Goal: Information Seeking & Learning: Learn about a topic

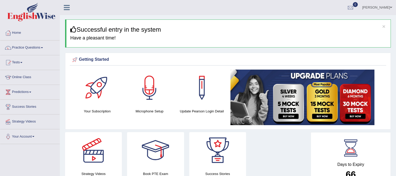
drag, startPoint x: 396, startPoint y: 38, endPoint x: 399, endPoint y: 64, distance: 26.5
click at [396, 64] on html "Toggle navigation Home Practice Questions Speaking Practice Read Aloud Repeat S…" at bounding box center [198, 88] width 396 height 176
click at [36, 49] on link "Practice Questions" at bounding box center [29, 47] width 59 height 13
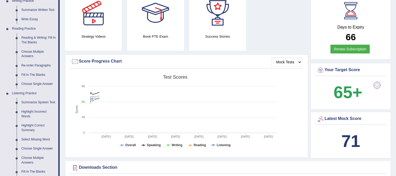
scroll to position [107, 0]
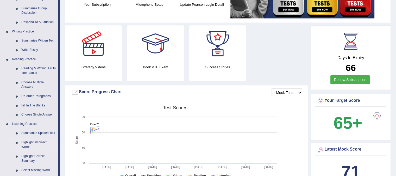
click at [28, 146] on link "Highlight Incorrect Words" at bounding box center [38, 145] width 39 height 14
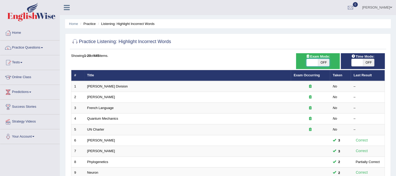
click at [315, 63] on span at bounding box center [311, 62] width 11 height 7
checkbox input "true"
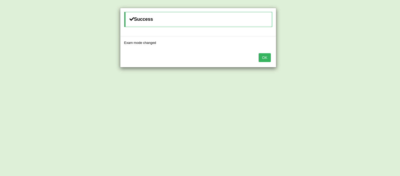
click at [266, 60] on button "OK" at bounding box center [264, 57] width 12 height 9
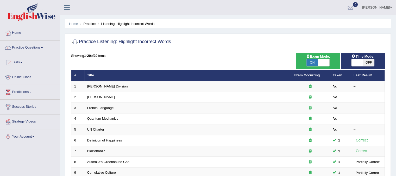
click at [355, 61] on span at bounding box center [356, 62] width 11 height 7
checkbox input "true"
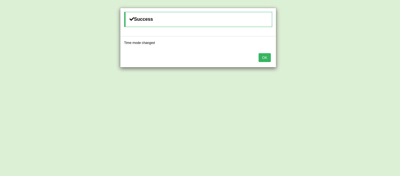
click at [267, 59] on button "OK" at bounding box center [264, 57] width 12 height 9
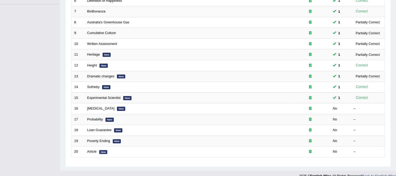
scroll to position [146, 0]
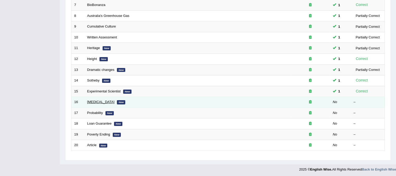
click at [94, 102] on link "Diabetes" at bounding box center [100, 102] width 27 height 4
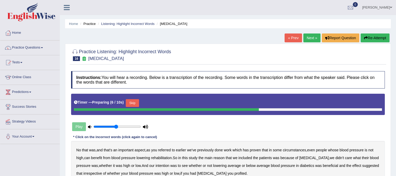
click at [131, 103] on button "Skip" at bounding box center [132, 103] width 13 height 8
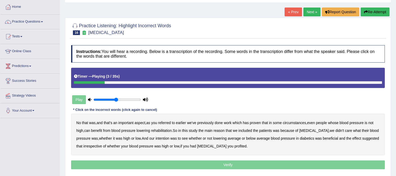
scroll to position [35, 0]
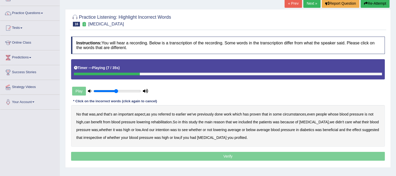
click at [380, 4] on button "Re-Attempt" at bounding box center [374, 3] width 29 height 9
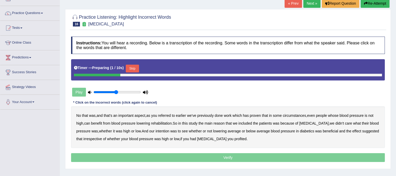
click at [135, 66] on button "Skip" at bounding box center [132, 69] width 13 height 8
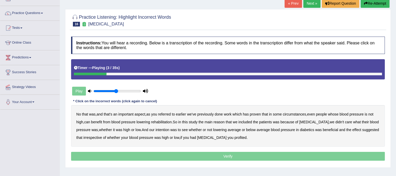
click at [166, 114] on b "referred" at bounding box center [164, 114] width 13 height 4
click at [297, 112] on b "circumstances" at bounding box center [294, 114] width 23 height 4
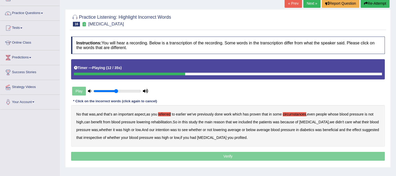
click at [158, 121] on b "rehabilitation" at bounding box center [161, 122] width 21 height 4
click at [165, 130] on b "intention" at bounding box center [162, 130] width 14 height 4
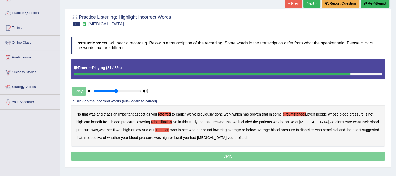
click at [360, 129] on b "effect" at bounding box center [356, 130] width 9 height 4
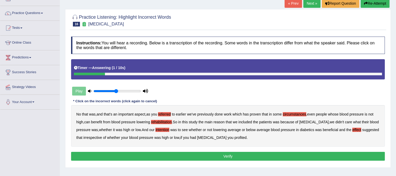
click at [240, 138] on b "profited" at bounding box center [240, 138] width 12 height 4
click at [233, 155] on button "Verify" at bounding box center [228, 156] width 314 height 9
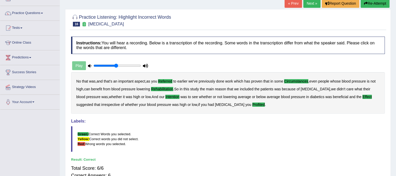
click at [307, 5] on link "Next »" at bounding box center [311, 3] width 17 height 9
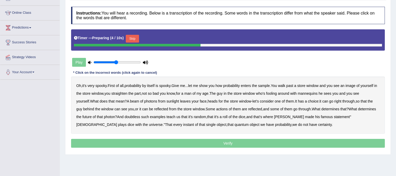
scroll to position [66, 0]
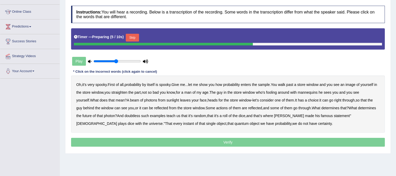
click at [135, 40] on button "Skip" at bounding box center [132, 38] width 13 height 8
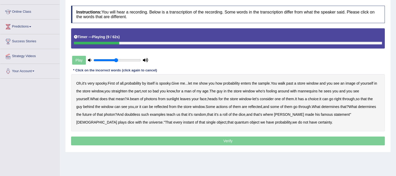
click at [270, 84] on b "sample" at bounding box center [264, 83] width 12 height 4
click at [139, 99] on b "beam" at bounding box center [134, 99] width 9 height 4
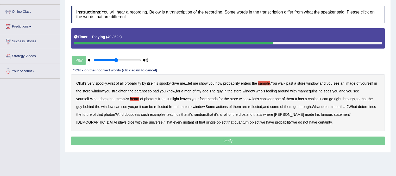
click at [227, 106] on b "actions" at bounding box center [221, 107] width 11 height 4
click at [140, 114] on b "doubtless" at bounding box center [132, 115] width 16 height 4
click at [227, 114] on b "roll" at bounding box center [224, 115] width 5 height 4
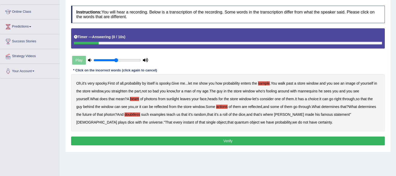
click at [244, 139] on button "Verify" at bounding box center [228, 141] width 314 height 9
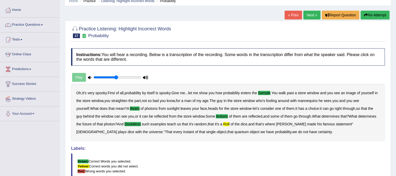
scroll to position [9, 0]
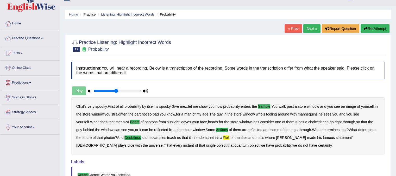
click at [308, 28] on link "Next »" at bounding box center [311, 28] width 17 height 9
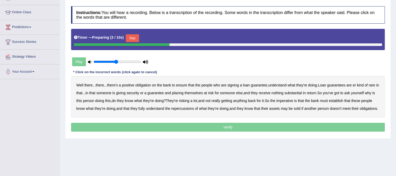
scroll to position [66, 0]
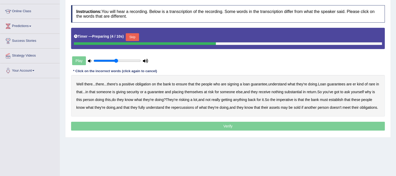
click at [142, 34] on div "Timer — Preparing ( 4 / 10s ) Skip" at bounding box center [228, 37] width 308 height 10
click at [135, 37] on button "Skip" at bounding box center [132, 37] width 13 height 8
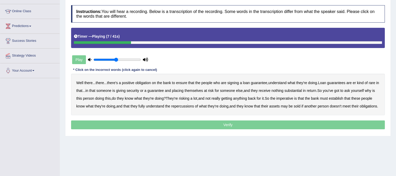
click at [286, 83] on b "understand" at bounding box center [277, 83] width 18 height 4
click at [375, 81] on b "rare" at bounding box center [371, 83] width 7 height 4
click at [299, 91] on b "substantial" at bounding box center [292, 91] width 17 height 4
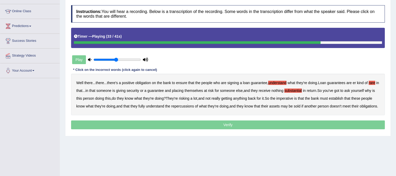
click at [343, 97] on b "establish" at bounding box center [336, 99] width 14 height 4
click at [194, 105] on b "repercussions" at bounding box center [182, 106] width 23 height 4
click at [283, 106] on div "Well there ... there ... there's a positive obligation on the bank to ensure th…" at bounding box center [228, 95] width 314 height 42
click at [279, 106] on b "assets" at bounding box center [274, 106] width 10 height 4
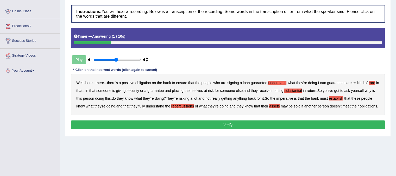
click at [242, 130] on button "Verify" at bounding box center [228, 125] width 314 height 9
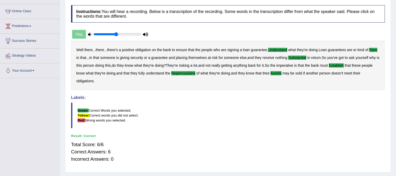
scroll to position [0, 0]
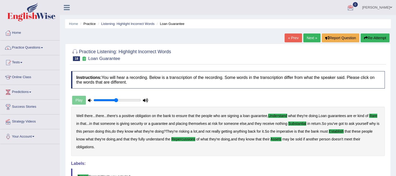
click at [305, 38] on link "Next »" at bounding box center [311, 38] width 17 height 9
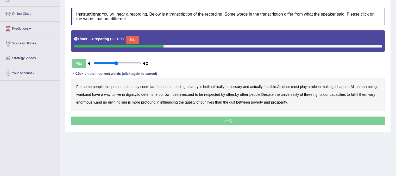
scroll to position [66, 0]
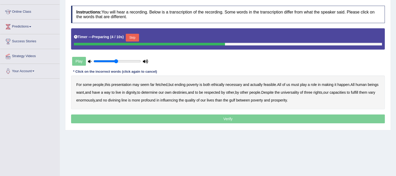
click at [138, 40] on button "Skip" at bounding box center [132, 38] width 13 height 8
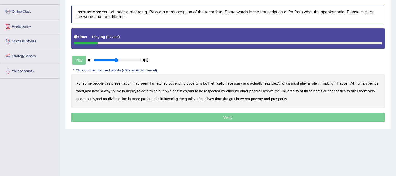
click at [127, 84] on b "presentation" at bounding box center [121, 83] width 20 height 4
click at [221, 84] on b "ethically" at bounding box center [217, 83] width 13 height 4
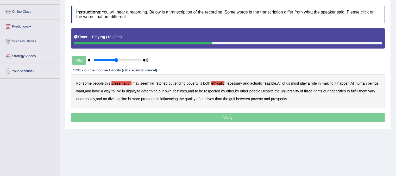
click at [123, 90] on div "For some people , this presentation may seem far fetched , but ending poverty i…" at bounding box center [228, 91] width 314 height 34
click at [111, 90] on b "way" at bounding box center [107, 91] width 7 height 4
click at [346, 91] on b "capacities" at bounding box center [337, 91] width 16 height 4
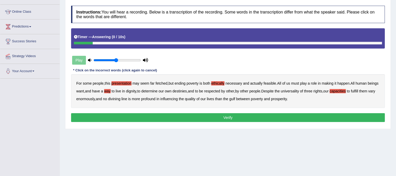
click at [246, 118] on button "Verify" at bounding box center [228, 117] width 314 height 9
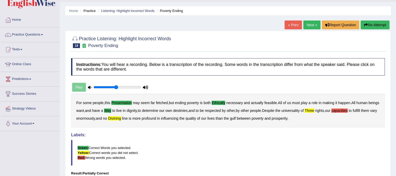
scroll to position [0, 0]
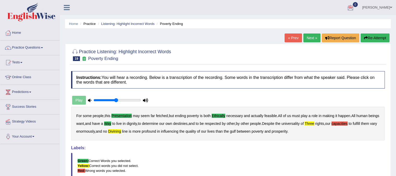
click at [310, 38] on link "Next »" at bounding box center [311, 38] width 17 height 9
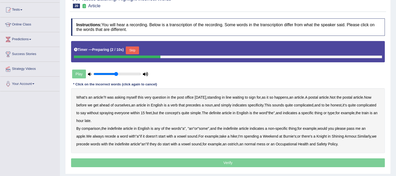
scroll to position [58, 0]
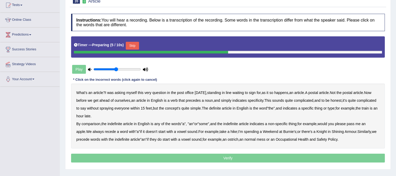
click at [133, 45] on button "Skip" at bounding box center [132, 46] width 13 height 8
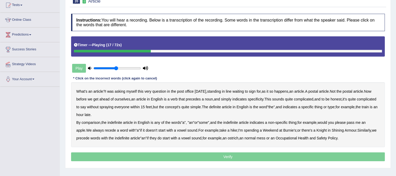
click at [177, 100] on b "verb" at bounding box center [173, 99] width 7 height 4
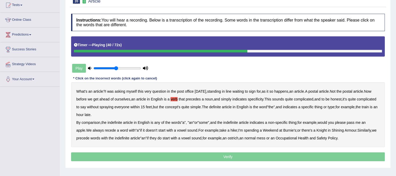
click at [95, 122] on b "comparison" at bounding box center [90, 123] width 19 height 4
click at [113, 129] on b "recede" at bounding box center [110, 131] width 11 height 4
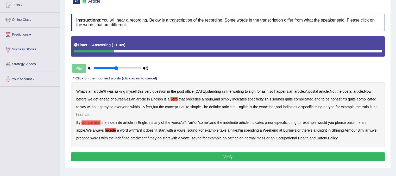
click at [264, 156] on button "Verify" at bounding box center [228, 157] width 314 height 9
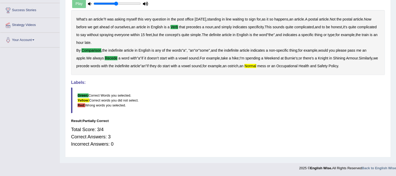
scroll to position [0, 0]
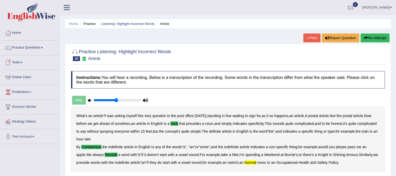
click at [38, 49] on link "Practice Questions" at bounding box center [29, 47] width 59 height 13
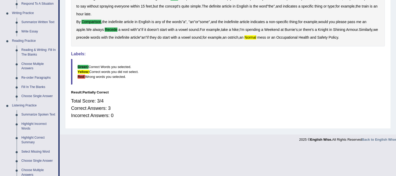
scroll to position [126, 0]
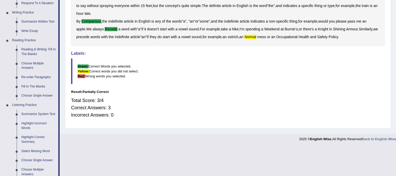
click at [29, 125] on link "Highlight Incorrect Words" at bounding box center [38, 126] width 39 height 14
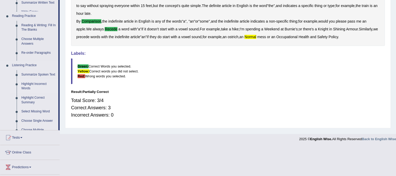
scroll to position [97, 0]
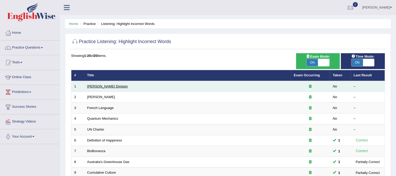
click at [98, 87] on link "[PERSON_NAME] Division" at bounding box center [107, 87] width 41 height 4
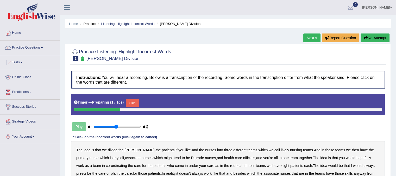
click at [135, 101] on button "Skip" at bounding box center [132, 103] width 13 height 8
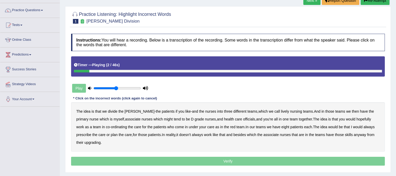
scroll to position [44, 0]
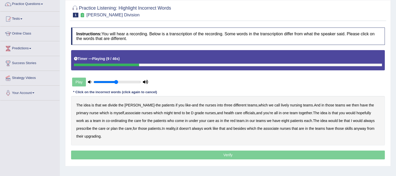
click at [281, 106] on b "lively" at bounding box center [285, 105] width 8 height 4
click at [164, 113] on b "might" at bounding box center [168, 113] width 9 height 4
click at [243, 113] on b "officials" at bounding box center [249, 113] width 12 height 4
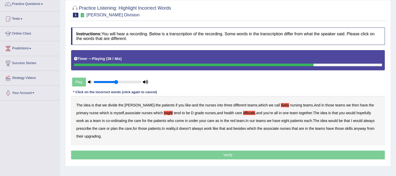
click at [363, 120] on b "always" at bounding box center [368, 121] width 11 height 4
click at [92, 135] on b "upgrading" at bounding box center [92, 137] width 16 height 4
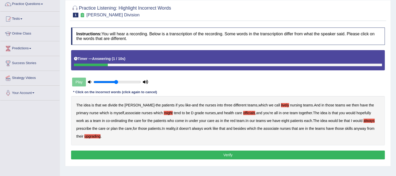
click at [206, 153] on button "Verify" at bounding box center [228, 155] width 314 height 9
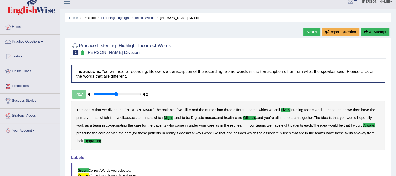
scroll to position [0, 0]
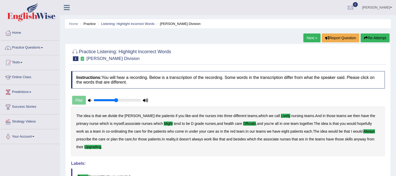
click at [317, 39] on link "Next »" at bounding box center [311, 38] width 17 height 9
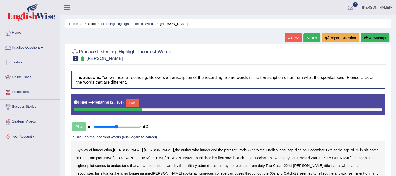
click at [134, 102] on button "Skip" at bounding box center [132, 103] width 13 height 8
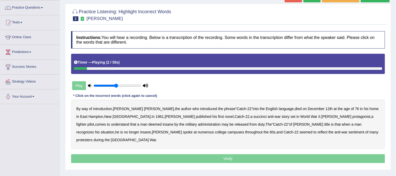
scroll to position [42, 0]
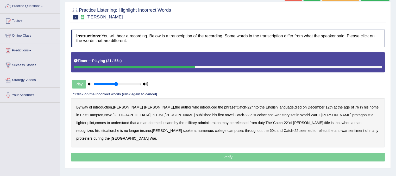
click at [253, 115] on b "succinct" at bounding box center [259, 115] width 13 height 4
click at [198, 124] on b "administration" at bounding box center [209, 123] width 23 height 4
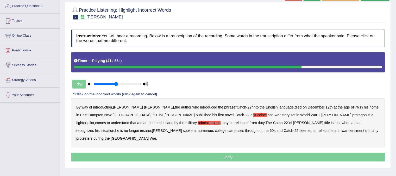
click at [114, 129] on b "situation" at bounding box center [107, 131] width 14 height 4
click at [317, 131] on b "reflect" at bounding box center [322, 131] width 10 height 4
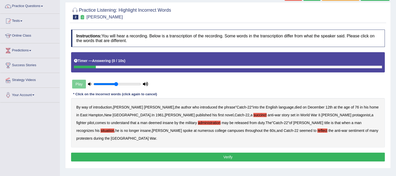
click at [243, 153] on button "Verify" at bounding box center [228, 157] width 314 height 9
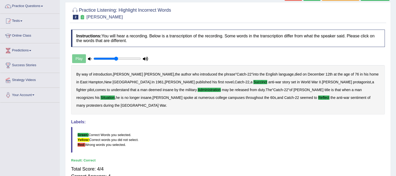
scroll to position [0, 0]
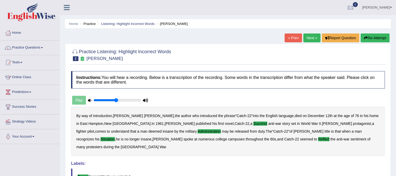
click at [308, 41] on link "Next »" at bounding box center [311, 38] width 17 height 9
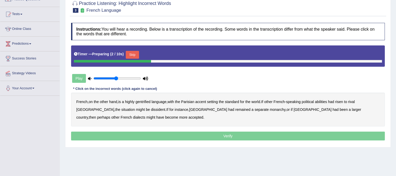
scroll to position [49, 0]
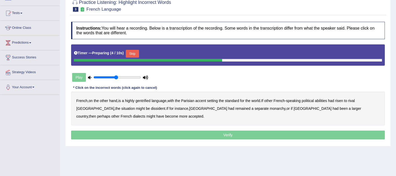
click at [128, 55] on button "Skip" at bounding box center [132, 54] width 13 height 8
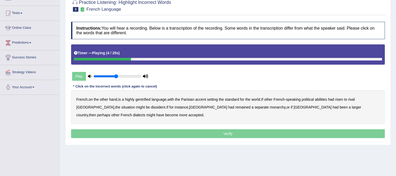
click at [147, 98] on b "gentrified" at bounding box center [142, 100] width 15 height 4
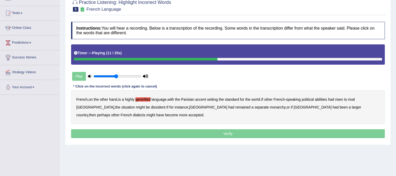
click at [327, 100] on b "abilities" at bounding box center [321, 100] width 12 height 4
click at [151, 107] on b "dissident" at bounding box center [158, 107] width 14 height 4
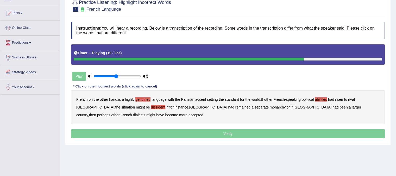
click at [270, 106] on b "monarchy" at bounding box center [278, 107] width 16 height 4
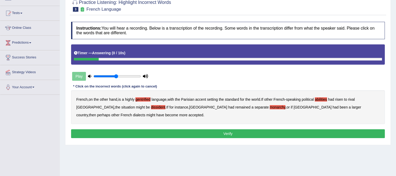
click at [222, 133] on button "Verify" at bounding box center [228, 134] width 314 height 9
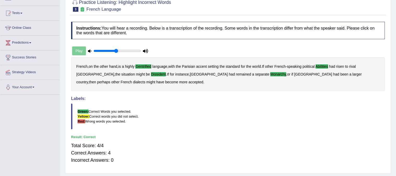
scroll to position [0, 0]
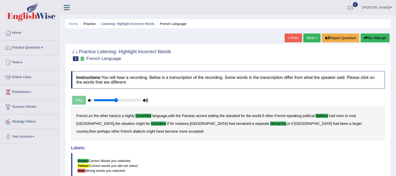
click at [309, 37] on link "Next »" at bounding box center [311, 38] width 17 height 9
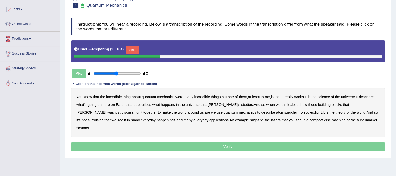
scroll to position [64, 0]
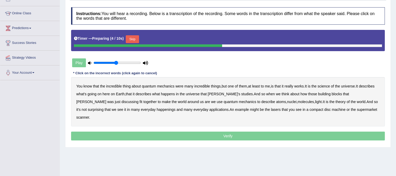
click at [134, 39] on button "Skip" at bounding box center [132, 39] width 13 height 8
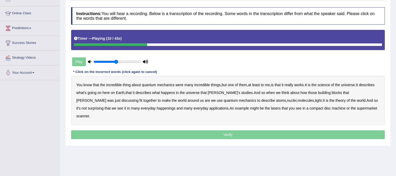
click at [330, 84] on b "science" at bounding box center [323, 85] width 12 height 4
click at [138, 99] on b "discussing" at bounding box center [130, 101] width 17 height 4
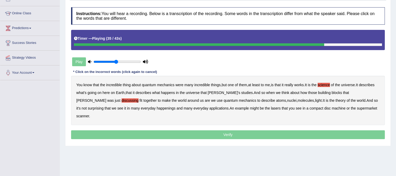
click at [157, 107] on b "happenings" at bounding box center [166, 108] width 19 height 4
click at [332, 107] on b "machine" at bounding box center [339, 108] width 14 height 4
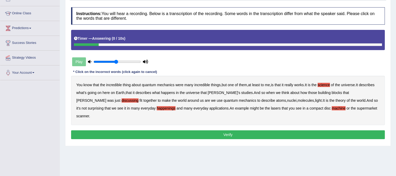
click at [275, 131] on button "Verify" at bounding box center [228, 135] width 314 height 9
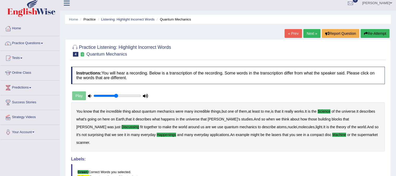
scroll to position [0, 0]
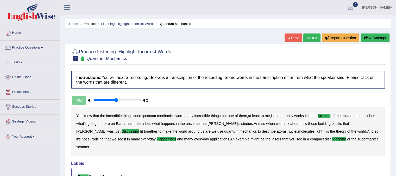
click at [312, 39] on link "Next »" at bounding box center [311, 38] width 17 height 9
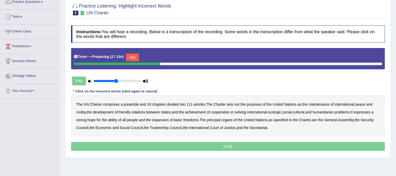
scroll to position [47, 0]
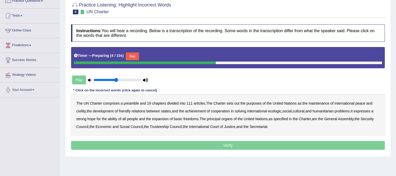
click at [134, 58] on button "Skip" at bounding box center [132, 57] width 13 height 8
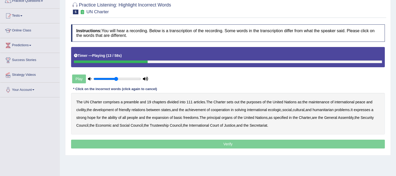
click at [238, 101] on b "out" at bounding box center [236, 102] width 5 height 4
click at [86, 108] on div "The UN Charter comprises a preamble and 19 chapters divided into 111 articles .…" at bounding box center [228, 114] width 314 height 42
click at [83, 109] on b "civility" at bounding box center [80, 110] width 9 height 4
click at [281, 109] on b "ecologic" at bounding box center [274, 110] width 13 height 4
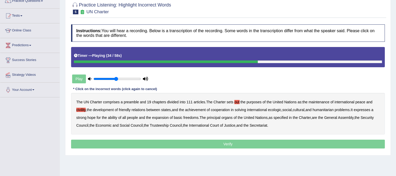
click at [117, 117] on b "ability" at bounding box center [112, 118] width 9 height 4
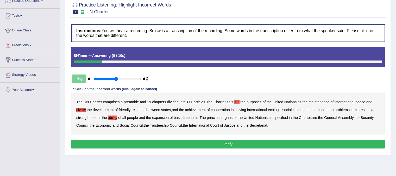
click at [260, 144] on button "Verify" at bounding box center [228, 144] width 314 height 9
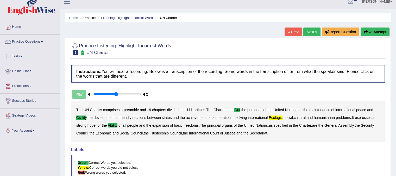
scroll to position [0, 0]
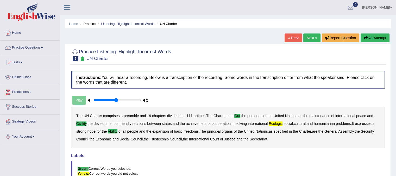
click at [314, 38] on link "Next »" at bounding box center [311, 38] width 17 height 9
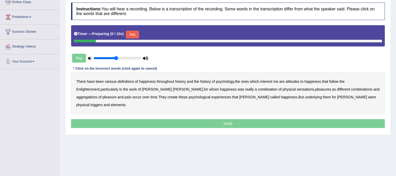
click at [396, 101] on html "Toggle navigation Home Practice Questions Speaking Practice Read Aloud Repeat S…" at bounding box center [198, 13] width 396 height 176
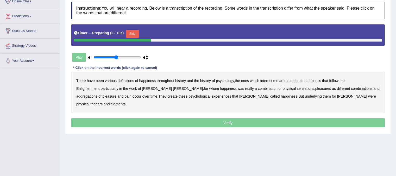
click at [133, 34] on button "Skip" at bounding box center [132, 34] width 13 height 8
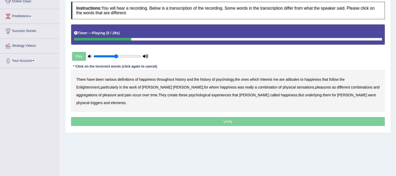
click at [222, 79] on b "psychology" at bounding box center [225, 80] width 18 height 4
click at [298, 81] on b "attitudes" at bounding box center [292, 80] width 14 height 4
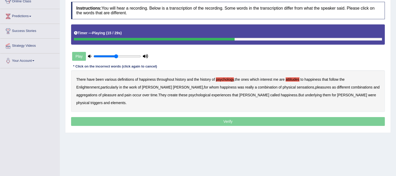
click at [297, 86] on b "sensations" at bounding box center [305, 87] width 17 height 4
click at [167, 93] on b "create" at bounding box center [172, 95] width 10 height 4
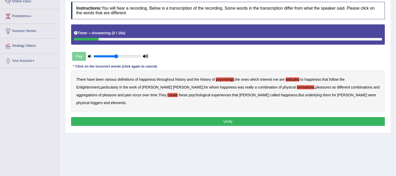
click at [125, 101] on b "elements" at bounding box center [118, 103] width 15 height 4
click at [285, 117] on button "Verify" at bounding box center [228, 121] width 314 height 9
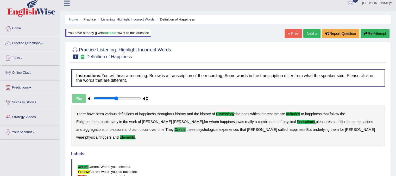
scroll to position [0, 0]
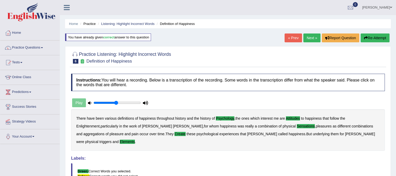
click at [313, 38] on link "Next »" at bounding box center [311, 38] width 17 height 9
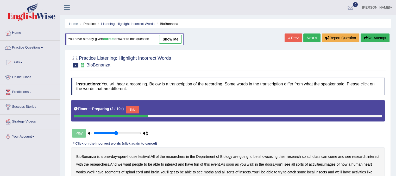
click at [180, 41] on link "show me" at bounding box center [170, 39] width 23 height 9
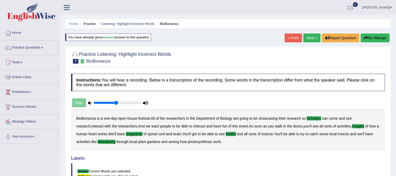
click at [371, 37] on button "Re-Attempt" at bounding box center [374, 38] width 29 height 9
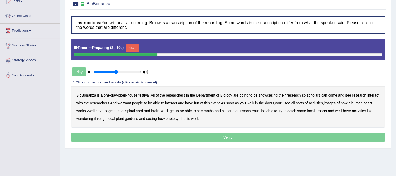
scroll to position [65, 0]
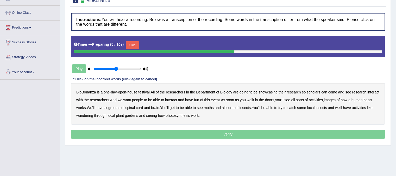
click at [137, 42] on button "Skip" at bounding box center [132, 45] width 13 height 8
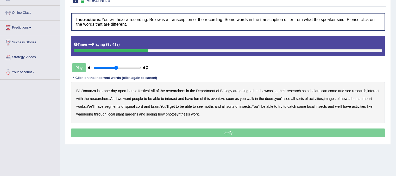
drag, startPoint x: 275, startPoint y: 91, endPoint x: 318, endPoint y: 89, distance: 43.8
click at [318, 89] on div "BioBonanza is a one - day - open - house festival . All of the researchers in t…" at bounding box center [228, 103] width 314 height 42
click at [318, 89] on b "scholars" at bounding box center [314, 91] width 14 height 4
click at [335, 98] on b "images" at bounding box center [330, 99] width 12 height 4
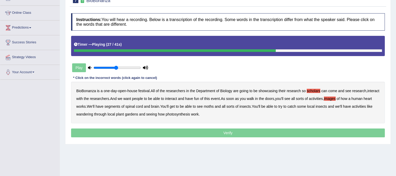
click at [120, 105] on b "segments" at bounding box center [112, 107] width 16 height 4
click at [214, 107] on b "moths" at bounding box center [209, 107] width 10 height 4
click at [93, 112] on b "wandering" at bounding box center [84, 114] width 17 height 4
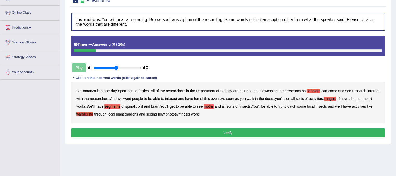
click at [225, 136] on button "Verify" at bounding box center [228, 133] width 314 height 9
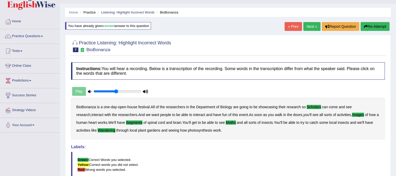
scroll to position [5, 0]
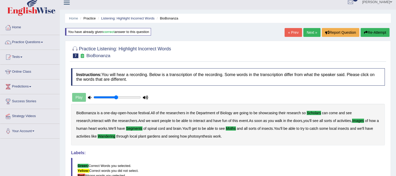
click at [312, 31] on link "Next »" at bounding box center [311, 32] width 17 height 9
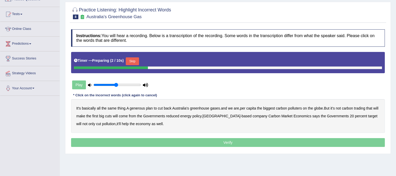
scroll to position [49, 0]
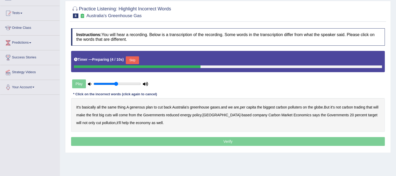
click at [135, 59] on button "Skip" at bounding box center [132, 60] width 13 height 8
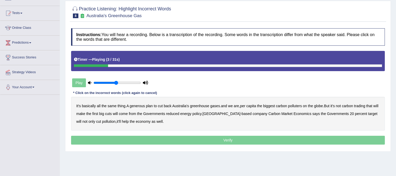
click at [136, 107] on b "generous" at bounding box center [137, 106] width 15 height 4
click at [322, 105] on b "globe" at bounding box center [318, 106] width 9 height 4
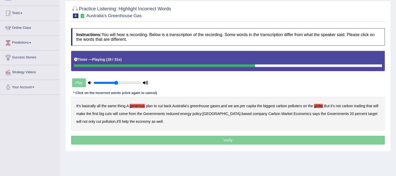
click at [128, 114] on b "come" at bounding box center [123, 114] width 9 height 4
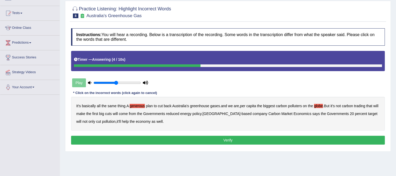
click at [186, 138] on button "Verify" at bounding box center [228, 140] width 314 height 9
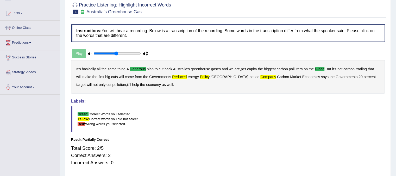
scroll to position [0, 0]
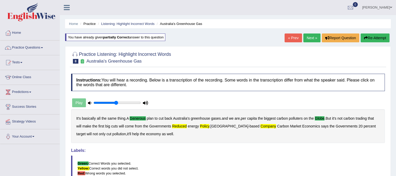
click at [373, 35] on button "Re-Attempt" at bounding box center [374, 38] width 29 height 9
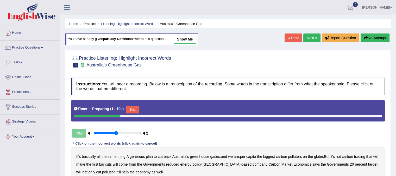
click at [132, 112] on button "Skip" at bounding box center [132, 110] width 13 height 8
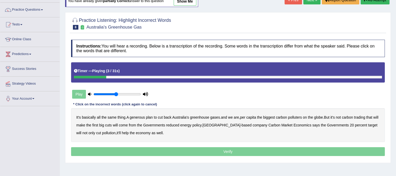
scroll to position [41, 0]
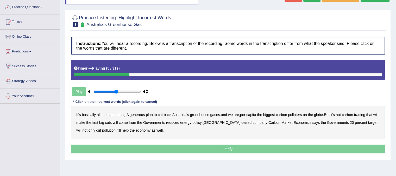
click at [142, 113] on b "generous" at bounding box center [137, 115] width 15 height 4
click at [320, 113] on b "globe" at bounding box center [318, 115] width 9 height 4
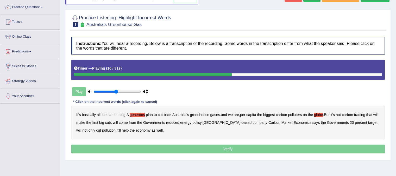
click at [81, 123] on div "It's basically all the same thing . A generous plan to cut back Australia's gre…" at bounding box center [228, 123] width 314 height 34
click at [158, 124] on b "Governments" at bounding box center [154, 123] width 22 height 4
click at [179, 122] on b "reduced" at bounding box center [172, 123] width 13 height 4
click at [201, 121] on b "policy" at bounding box center [196, 123] width 9 height 4
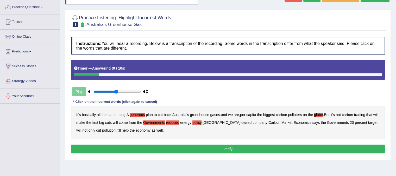
click at [168, 149] on button "Verify" at bounding box center [228, 149] width 314 height 9
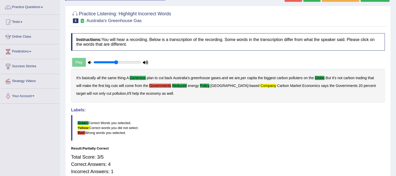
scroll to position [0, 0]
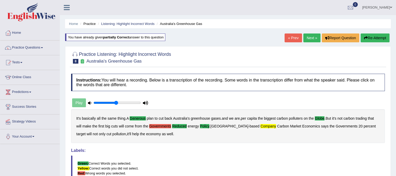
click at [308, 38] on link "Next »" at bounding box center [311, 38] width 17 height 9
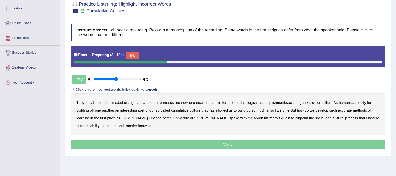
scroll to position [65, 0]
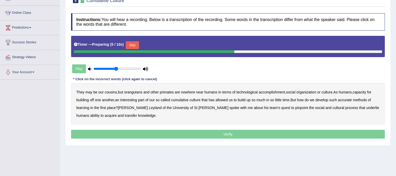
click at [133, 46] on button "Skip" at bounding box center [132, 45] width 13 height 8
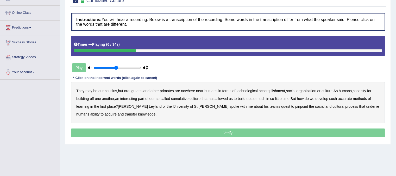
click at [270, 92] on b "accomplishment" at bounding box center [272, 91] width 26 height 4
click at [132, 98] on b "interesting" at bounding box center [128, 99] width 17 height 4
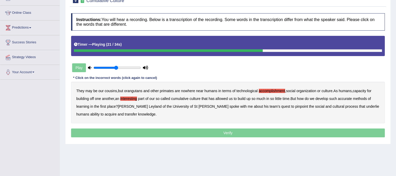
click at [350, 99] on b "accurate" at bounding box center [345, 99] width 14 height 4
click at [332, 107] on b "cultural" at bounding box center [338, 107] width 12 height 4
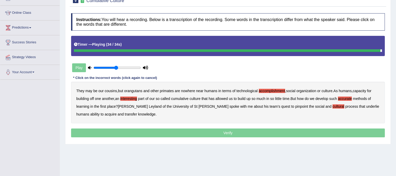
click at [125, 115] on b "transfer" at bounding box center [131, 114] width 12 height 4
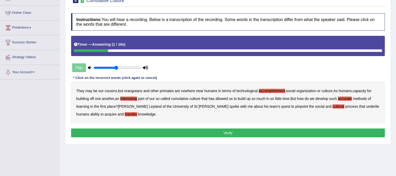
click at [152, 132] on button "Verify" at bounding box center [228, 133] width 314 height 9
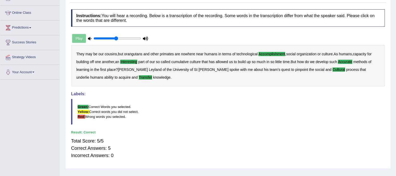
scroll to position [0, 0]
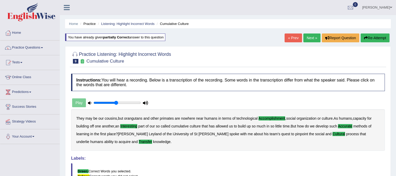
click at [309, 36] on link "Next »" at bounding box center [311, 38] width 17 height 9
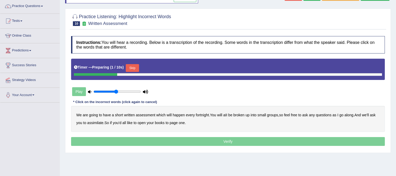
scroll to position [62, 0]
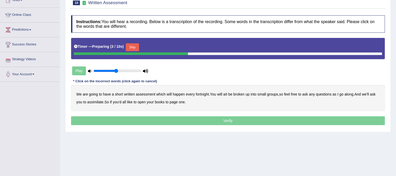
click at [135, 46] on button "Skip" at bounding box center [132, 47] width 13 height 8
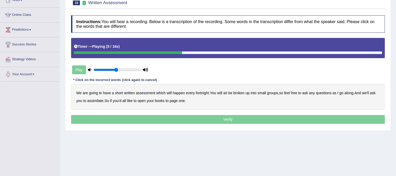
click at [239, 93] on b "broken" at bounding box center [238, 93] width 11 height 4
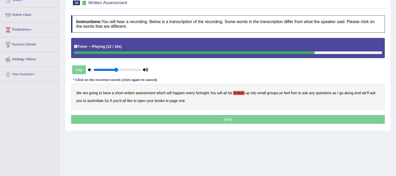
click at [371, 92] on div "We are going to have a short written assessment which will happen every fortnig…" at bounding box center [228, 97] width 314 height 26
click at [97, 99] on b "assimilate" at bounding box center [95, 101] width 16 height 4
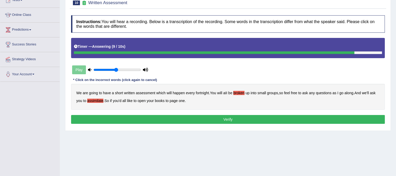
click at [352, 93] on b "along" at bounding box center [348, 93] width 9 height 4
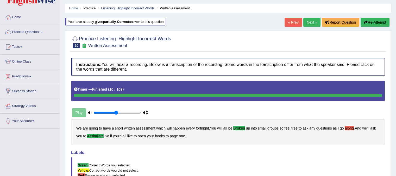
scroll to position [12, 0]
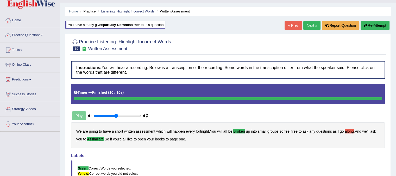
click at [305, 27] on link "Next »" at bounding box center [311, 25] width 17 height 9
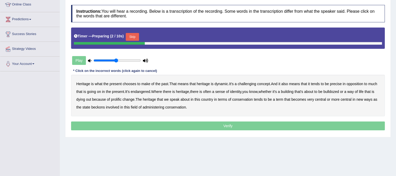
scroll to position [73, 0]
click at [133, 39] on button "Skip" at bounding box center [132, 37] width 13 height 8
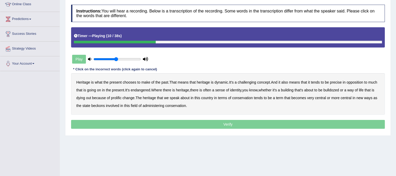
click at [253, 82] on b "challenging" at bounding box center [247, 82] width 18 height 4
click at [341, 82] on b "precise" at bounding box center [336, 82] width 12 height 4
click at [241, 90] on b "identity" at bounding box center [235, 90] width 11 height 4
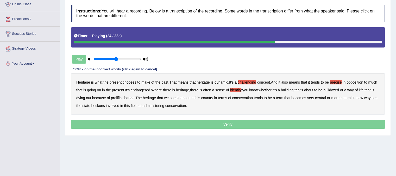
click at [121, 98] on b "prolific" at bounding box center [116, 98] width 10 height 4
click at [105, 104] on b "beckons" at bounding box center [98, 106] width 14 height 4
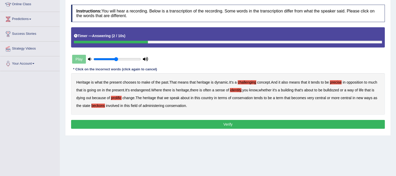
click at [105, 104] on b "beckons" at bounding box center [98, 106] width 14 height 4
click at [137, 122] on button "Verify" at bounding box center [228, 124] width 314 height 9
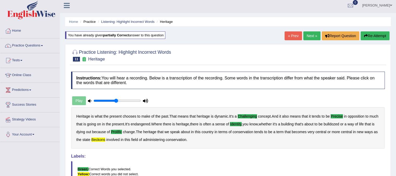
scroll to position [0, 0]
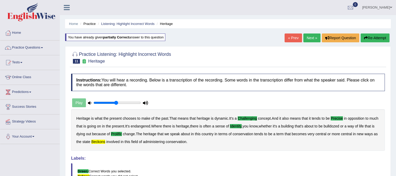
click at [311, 40] on link "Next »" at bounding box center [311, 38] width 17 height 9
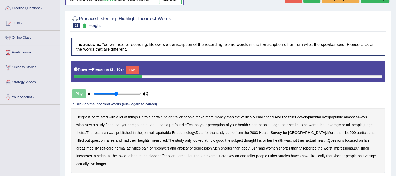
scroll to position [46, 0]
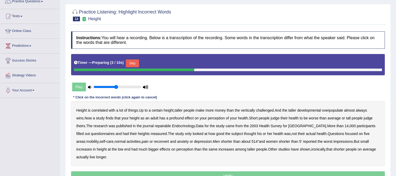
click at [131, 64] on button "Skip" at bounding box center [132, 64] width 13 height 8
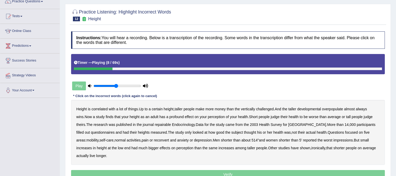
click at [310, 110] on b "developmental" at bounding box center [309, 109] width 24 height 4
click at [316, 110] on b "developmental" at bounding box center [309, 109] width 24 height 4
click at [335, 109] on b "overpopulate" at bounding box center [332, 109] width 21 height 4
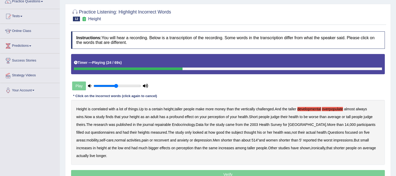
click at [155, 125] on b "repairable" at bounding box center [163, 125] width 16 height 4
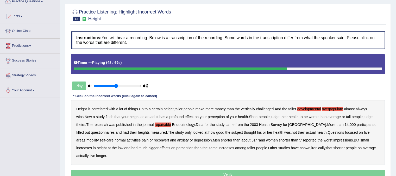
click at [154, 141] on b "reconvert" at bounding box center [161, 140] width 15 height 4
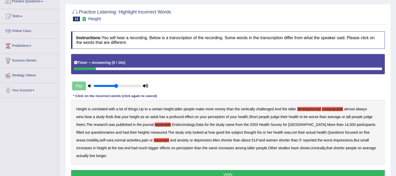
click at [217, 174] on button "Verify" at bounding box center [228, 174] width 314 height 9
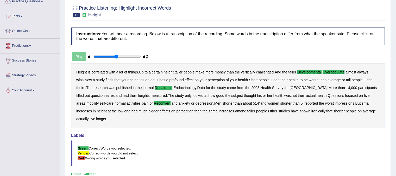
scroll to position [0, 0]
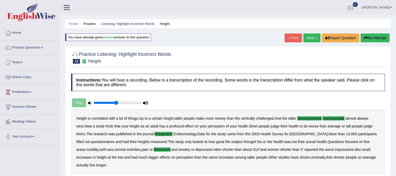
click at [311, 39] on link "Next »" at bounding box center [311, 38] width 17 height 9
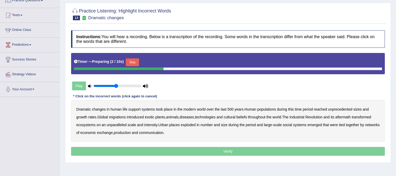
scroll to position [62, 0]
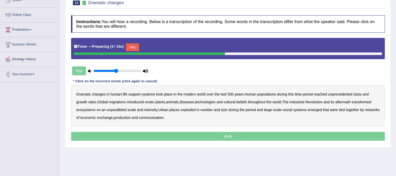
click at [135, 48] on button "Skip" at bounding box center [132, 47] width 13 height 8
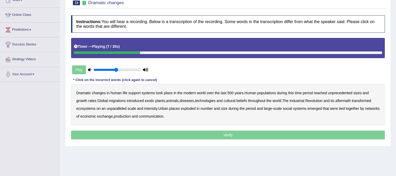
click at [271, 91] on b "populations" at bounding box center [266, 93] width 19 height 4
click at [194, 100] on b "diseases" at bounding box center [187, 101] width 14 height 4
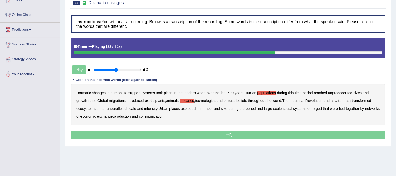
click at [89, 110] on b "ecosystems" at bounding box center [85, 109] width 19 height 4
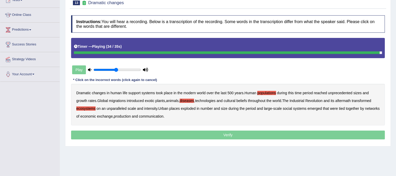
click at [131, 117] on b "production" at bounding box center [122, 116] width 17 height 4
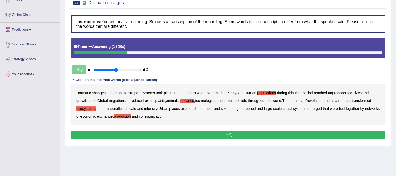
click at [198, 137] on button "Verify" at bounding box center [228, 135] width 314 height 9
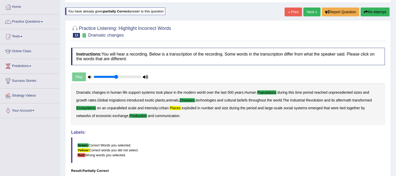
scroll to position [0, 0]
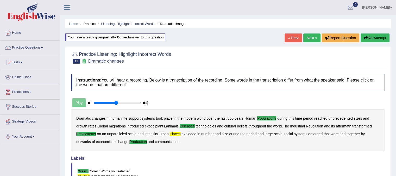
click at [394, 67] on div "Home Practice Listening: Highlight Incorrect Words Dramatic changes You have al…" at bounding box center [228, 130] width 336 height 260
click at [310, 35] on link "Next »" at bounding box center [311, 38] width 17 height 9
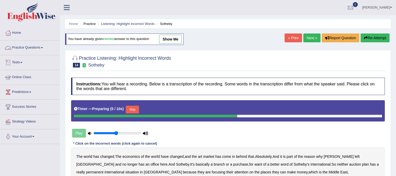
click at [38, 46] on link "Practice Questions" at bounding box center [29, 47] width 59 height 13
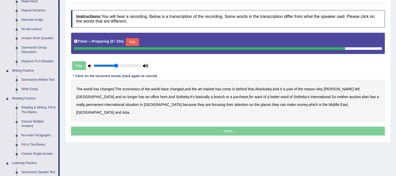
scroll to position [85, 0]
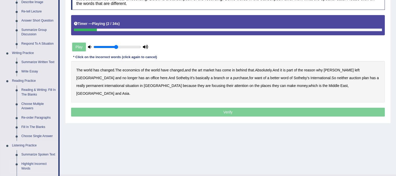
click at [37, 163] on link "Highlight Incorrect Words" at bounding box center [38, 167] width 39 height 14
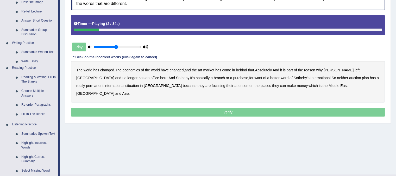
click at [37, 163] on ul "Home Practice Questions Speaking Practice Read Aloud Repeat Sentence Describe I…" at bounding box center [29, 117] width 59 height 355
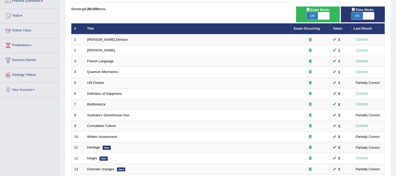
scroll to position [47, 0]
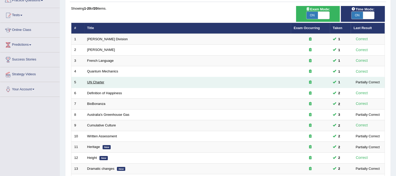
click at [100, 81] on link "UN Charter" at bounding box center [95, 82] width 17 height 4
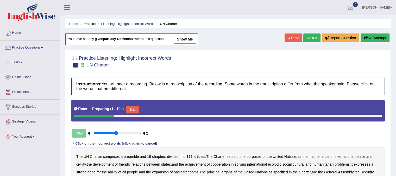
click at [138, 109] on button "Skip" at bounding box center [132, 110] width 13 height 8
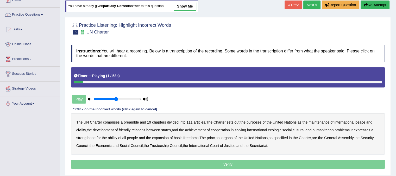
scroll to position [42, 0]
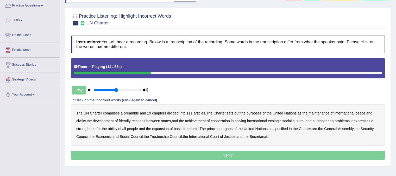
click at [238, 112] on b "out" at bounding box center [236, 113] width 5 height 4
click at [80, 120] on b "civility" at bounding box center [80, 121] width 9 height 4
click at [277, 120] on b "ecologic" at bounding box center [274, 121] width 13 height 4
click at [280, 119] on b "ecologic" at bounding box center [274, 121] width 13 height 4
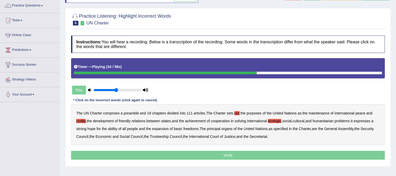
click at [115, 130] on b "ability" at bounding box center [112, 129] width 9 height 4
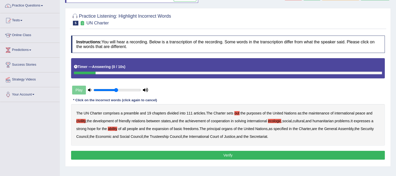
click at [237, 156] on button "Verify" at bounding box center [228, 155] width 314 height 9
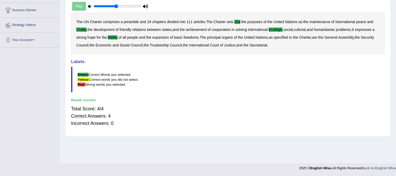
scroll to position [0, 0]
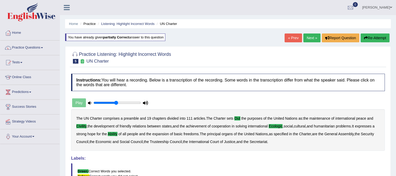
click at [313, 35] on link "Next »" at bounding box center [311, 38] width 17 height 9
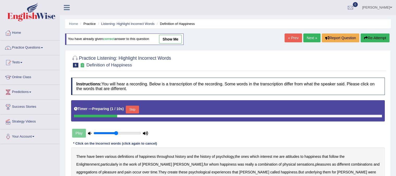
click at [313, 35] on link "Next »" at bounding box center [311, 38] width 17 height 9
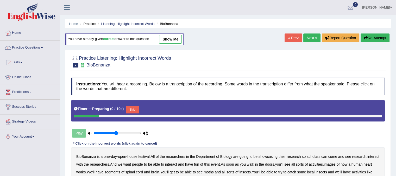
click at [313, 35] on link "Next »" at bounding box center [311, 38] width 17 height 9
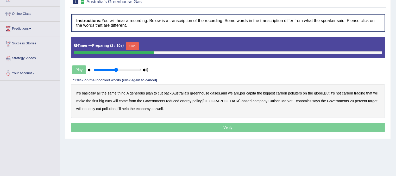
scroll to position [67, 0]
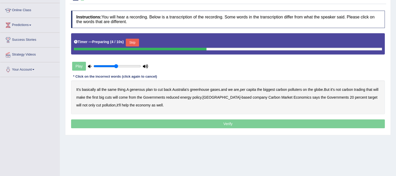
click at [137, 43] on button "Skip" at bounding box center [132, 43] width 13 height 8
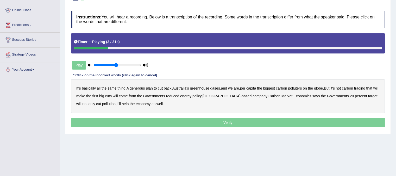
click at [136, 88] on b "generous" at bounding box center [137, 88] width 15 height 4
click at [322, 86] on b "globe" at bounding box center [318, 88] width 9 height 4
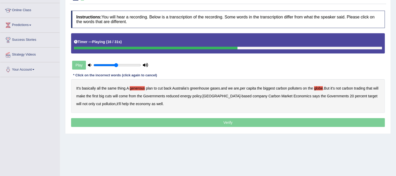
click at [373, 91] on b "will" at bounding box center [375, 88] width 5 height 4
click at [163, 94] on b "Governments" at bounding box center [154, 96] width 22 height 4
click at [177, 94] on b "reduced" at bounding box center [172, 96] width 13 height 4
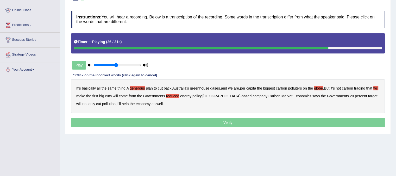
click at [201, 96] on b "policy" at bounding box center [196, 96] width 9 height 4
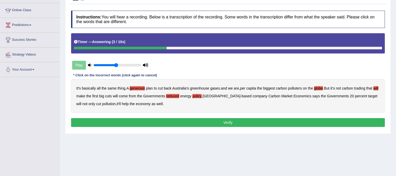
click at [219, 122] on button "Verify" at bounding box center [228, 122] width 314 height 9
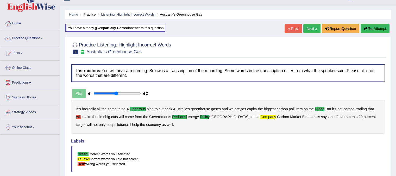
scroll to position [7, 0]
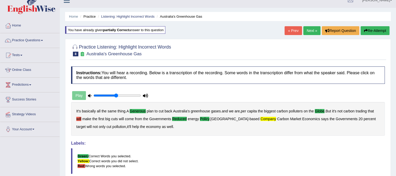
click at [378, 27] on button "Re-Attempt" at bounding box center [374, 30] width 29 height 9
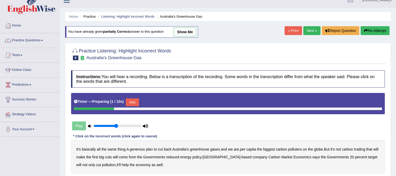
click at [137, 103] on button "Skip" at bounding box center [132, 103] width 13 height 8
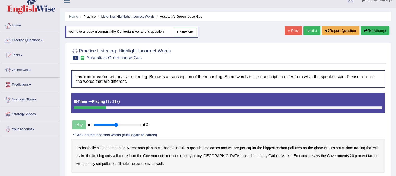
click at [136, 148] on b "generous" at bounding box center [137, 148] width 15 height 4
click at [322, 148] on b "globe" at bounding box center [318, 148] width 9 height 4
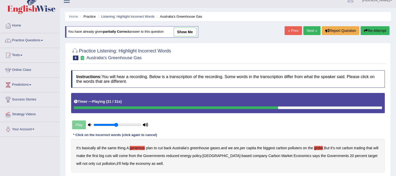
click at [179, 155] on b "reduced" at bounding box center [172, 156] width 13 height 4
click at [201, 156] on b "policy" at bounding box center [196, 156] width 9 height 4
click at [252, 156] on b "company" at bounding box center [259, 156] width 15 height 4
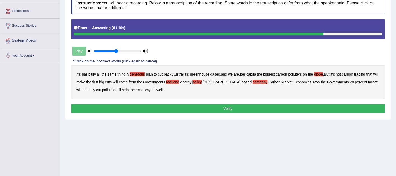
scroll to position [81, 0]
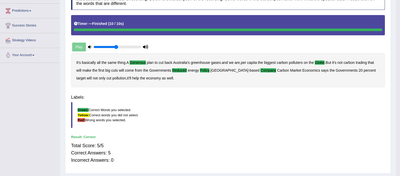
click at [293, 95] on body "Toggle navigation Home Practice Questions Speaking Practice Read Aloud Repeat S…" at bounding box center [200, 7] width 400 height 176
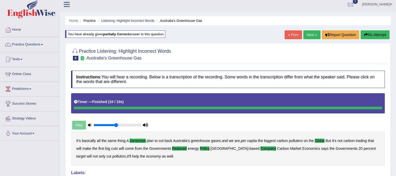
scroll to position [0, 0]
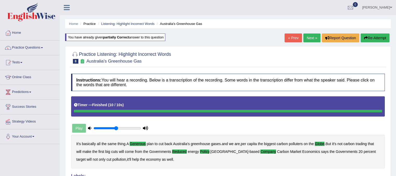
click at [307, 39] on link "Next »" at bounding box center [311, 38] width 17 height 9
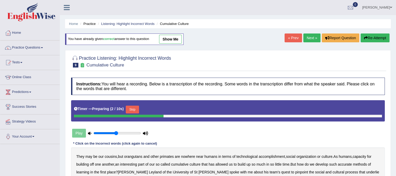
click at [309, 40] on link "Next »" at bounding box center [311, 38] width 17 height 9
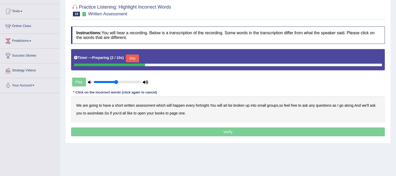
scroll to position [57, 0]
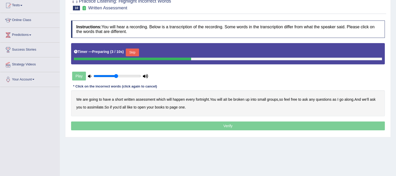
click at [133, 52] on button "Skip" at bounding box center [132, 53] width 13 height 8
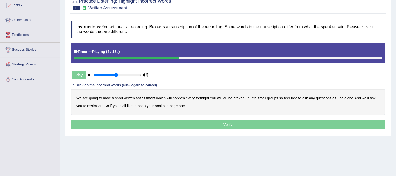
click at [239, 99] on b "broken" at bounding box center [238, 98] width 11 height 4
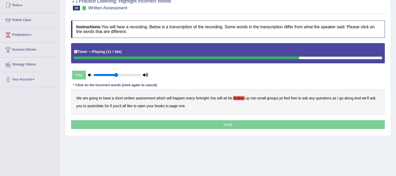
click at [375, 97] on b "ask" at bounding box center [373, 98] width 6 height 4
click at [94, 106] on b "assimilate" at bounding box center [95, 106] width 16 height 4
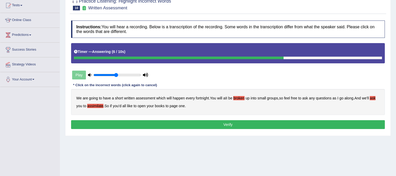
click at [369, 97] on b "we'll" at bounding box center [365, 98] width 7 height 4
click at [375, 98] on b "ask" at bounding box center [373, 98] width 6 height 4
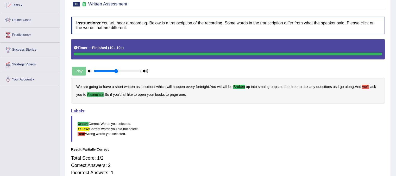
scroll to position [0, 0]
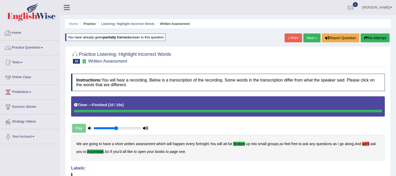
click at [35, 47] on link "Practice Questions" at bounding box center [29, 47] width 59 height 13
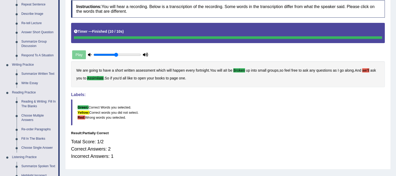
scroll to position [74, 0]
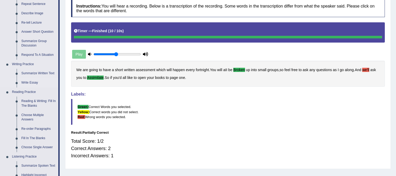
click at [34, 82] on link "Write Essay" at bounding box center [38, 82] width 39 height 9
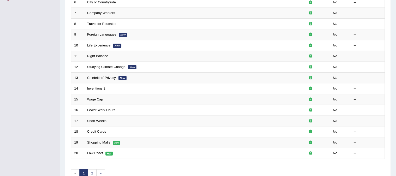
scroll to position [167, 0]
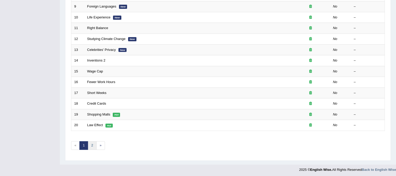
click at [92, 144] on link "2" at bounding box center [92, 146] width 9 height 9
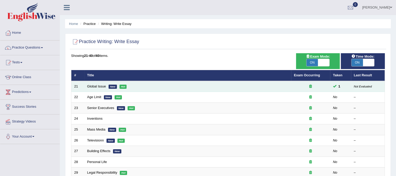
click at [105, 88] on td "Global Issue New Hot" at bounding box center [187, 86] width 207 height 11
click at [98, 89] on td "Global Issue New Hot" at bounding box center [187, 86] width 207 height 11
click at [97, 86] on link "Global Issue" at bounding box center [96, 87] width 19 height 4
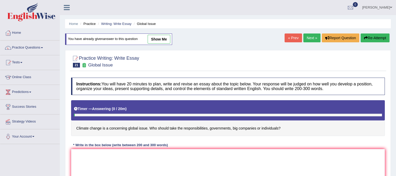
click at [158, 40] on link "show me" at bounding box center [159, 39] width 23 height 9
type textarea "The increasing influence of climate change on our lives has ignited numerous di…"
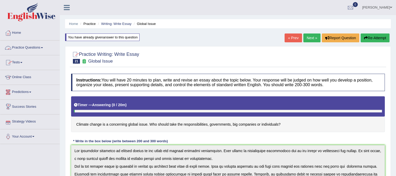
click at [37, 49] on link "Practice Questions" at bounding box center [29, 47] width 59 height 13
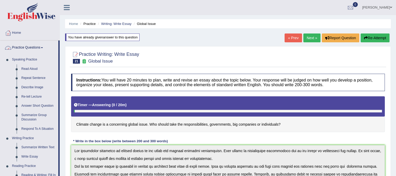
click at [37, 49] on link "Practice Questions" at bounding box center [29, 47] width 58 height 13
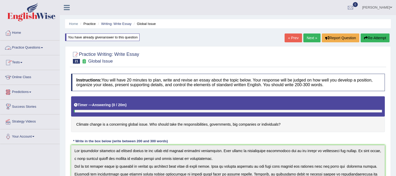
click at [44, 42] on link "Practice Questions" at bounding box center [29, 47] width 59 height 13
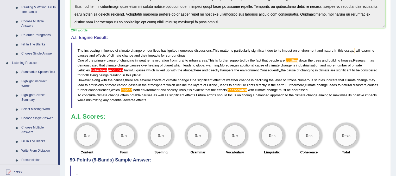
scroll to position [188, 0]
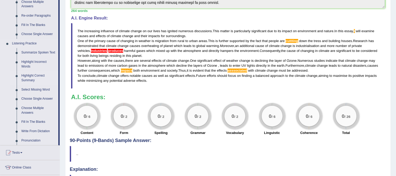
click at [31, 78] on link "Highlight Correct Summary" at bounding box center [38, 78] width 39 height 14
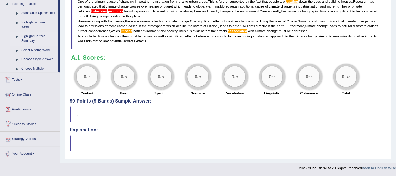
scroll to position [226, 0]
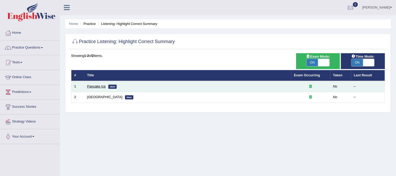
click at [95, 86] on link "Pancake Ice" at bounding box center [96, 87] width 19 height 4
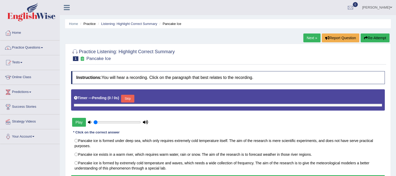
type input "0.5"
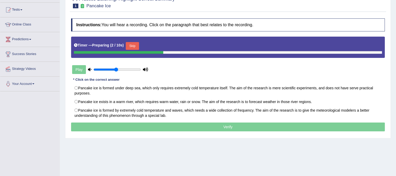
scroll to position [62, 0]
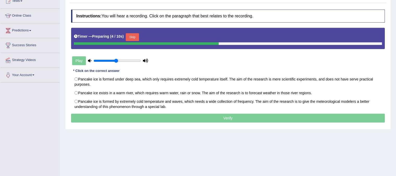
click at [135, 40] on button "Skip" at bounding box center [132, 37] width 13 height 8
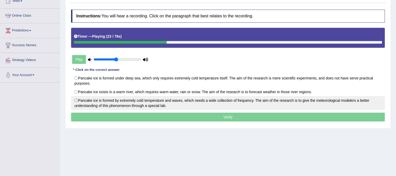
click at [86, 99] on label "Pancake ice is formed by extremely cold temperature and waves, which needs a wi…" at bounding box center [228, 103] width 314 height 14
radio input "true"
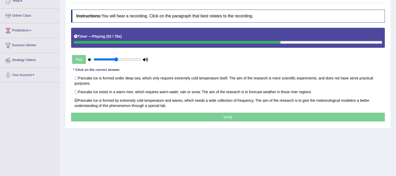
click at [221, 119] on p "Verify" at bounding box center [228, 117] width 314 height 9
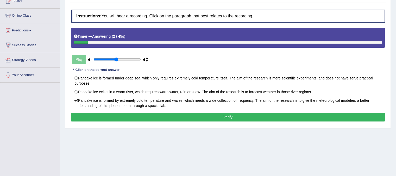
click at [198, 116] on button "Verify" at bounding box center [228, 117] width 314 height 9
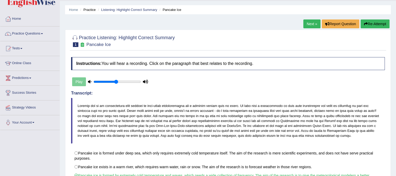
scroll to position [0, 0]
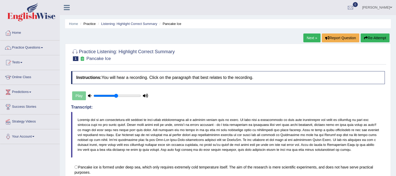
click at [313, 37] on link "Next »" at bounding box center [311, 38] width 17 height 9
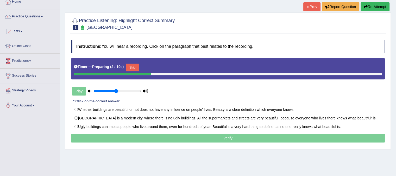
scroll to position [33, 0]
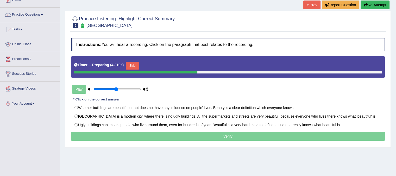
click at [139, 64] on button "Skip" at bounding box center [132, 66] width 13 height 8
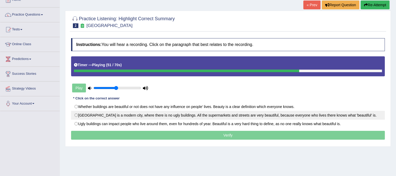
click at [78, 115] on label "[GEOGRAPHIC_DATA] is a modern city, where there is no ugly buildings. All the s…" at bounding box center [228, 115] width 314 height 9
radio input "true"
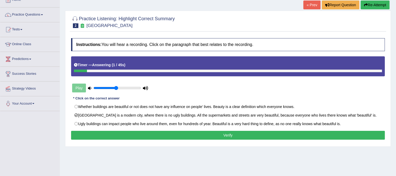
click at [196, 136] on button "Verify" at bounding box center [228, 135] width 314 height 9
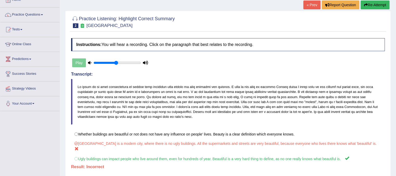
scroll to position [0, 0]
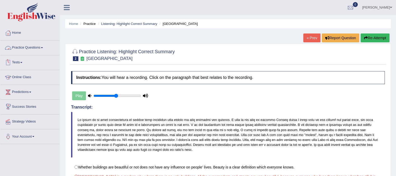
click at [35, 49] on link "Practice Questions" at bounding box center [29, 47] width 59 height 13
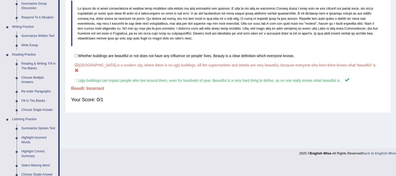
scroll to position [114, 0]
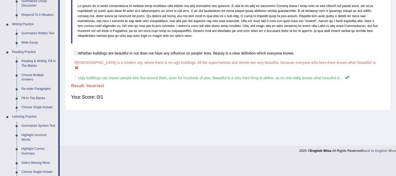
click at [29, 162] on link "Select Missing Word" at bounding box center [38, 163] width 39 height 9
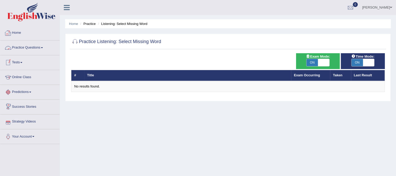
click at [38, 47] on link "Practice Questions" at bounding box center [29, 47] width 59 height 13
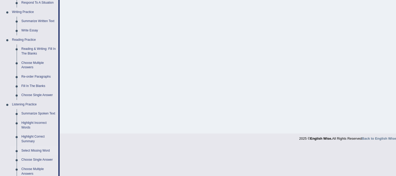
scroll to position [130, 0]
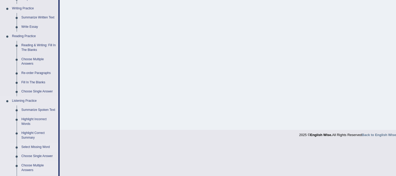
click at [30, 172] on link "Choose Multiple Answers" at bounding box center [38, 168] width 39 height 14
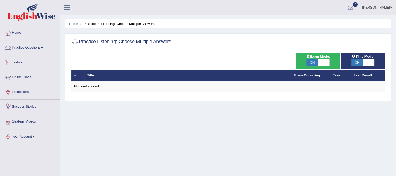
click at [39, 48] on link "Practice Questions" at bounding box center [29, 47] width 59 height 13
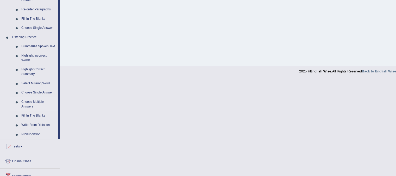
scroll to position [197, 0]
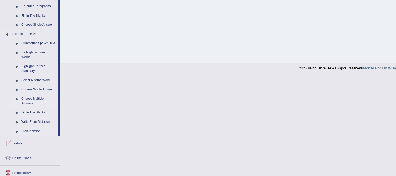
click at [35, 130] on link "Pronunciation" at bounding box center [38, 131] width 39 height 9
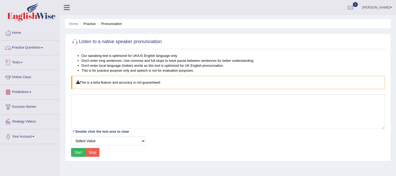
click at [37, 46] on link "Practice Questions" at bounding box center [29, 47] width 59 height 13
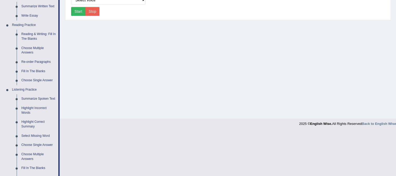
scroll to position [142, 0]
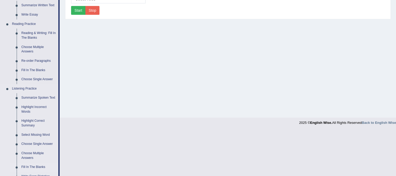
click at [40, 168] on link "Fill In The Blanks" at bounding box center [38, 167] width 39 height 9
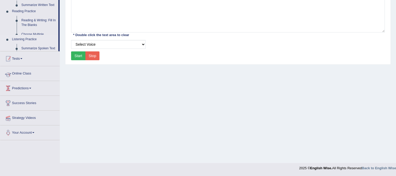
scroll to position [97, 0]
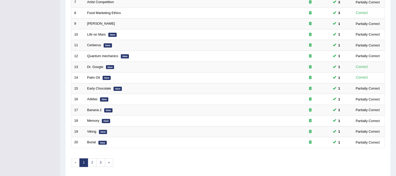
scroll to position [167, 0]
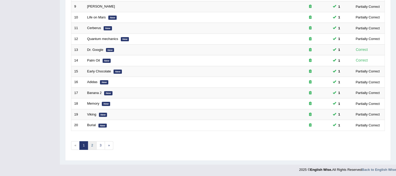
click at [93, 144] on link "2" at bounding box center [92, 146] width 9 height 9
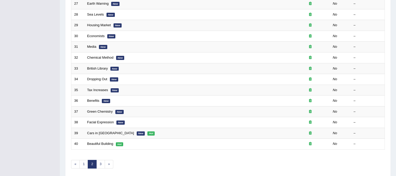
scroll to position [161, 0]
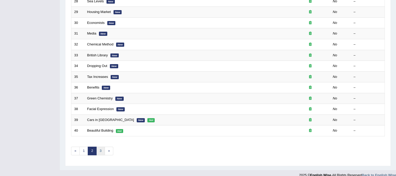
click at [101, 149] on link "3" at bounding box center [100, 151] width 9 height 9
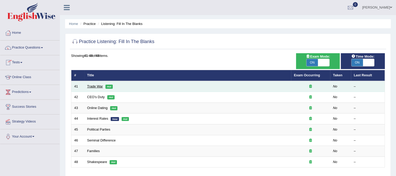
click at [95, 86] on link "Trade War" at bounding box center [95, 87] width 16 height 4
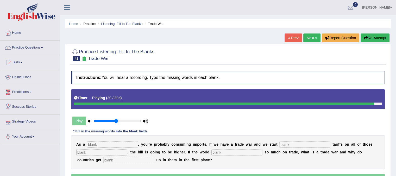
click at [138, 158] on input "text" at bounding box center [128, 160] width 51 height 6
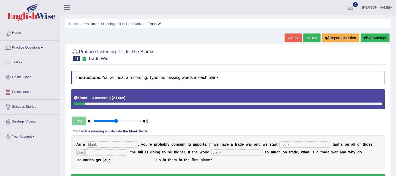
type input "cut"
click at [121, 144] on input "text" at bounding box center [112, 145] width 51 height 6
type input "consumer"
click at [306, 143] on input "text" at bounding box center [304, 145] width 51 height 6
type input "slapping"
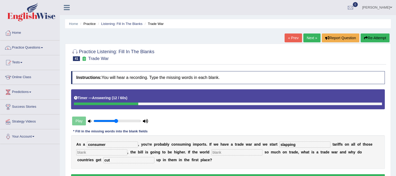
click at [125, 151] on input "text" at bounding box center [101, 153] width 51 height 6
type input "imports"
click at [224, 150] on input "text" at bounding box center [236, 153] width 51 height 6
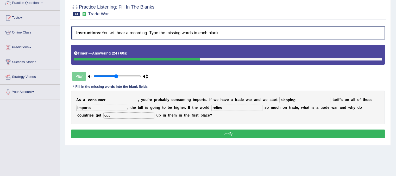
scroll to position [45, 0]
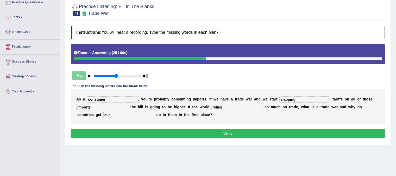
type input "relies"
click at [308, 134] on button "Verify" at bounding box center [228, 133] width 314 height 9
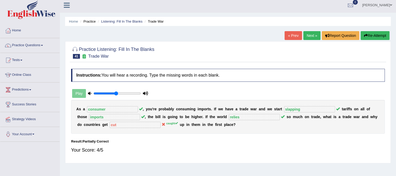
scroll to position [0, 0]
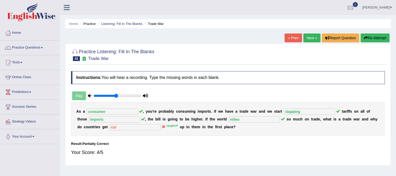
click at [311, 39] on link "Next »" at bounding box center [311, 38] width 17 height 9
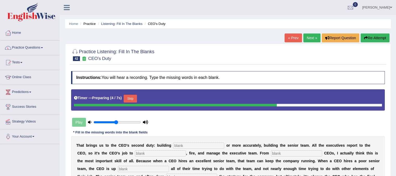
drag, startPoint x: 384, startPoint y: 73, endPoint x: 384, endPoint y: 101, distance: 28.4
click at [384, 101] on div "Instructions: You will hear a recording. Type the missing words in each blank. …" at bounding box center [228, 140] width 316 height 143
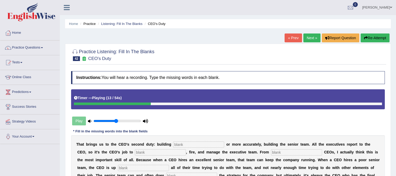
click at [380, 38] on button "Re-Attempt" at bounding box center [374, 38] width 29 height 9
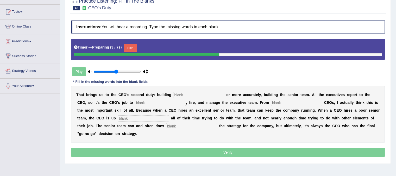
scroll to position [51, 0]
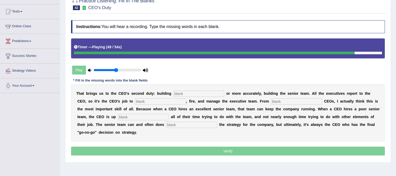
click at [184, 125] on input "text" at bounding box center [191, 125] width 51 height 6
type input "develop"
click at [192, 91] on input "text" at bounding box center [198, 94] width 51 height 6
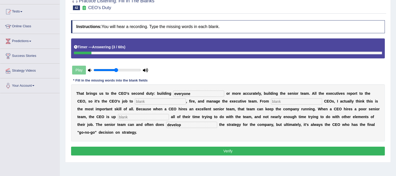
type input "everyone"
click at [176, 100] on input "text" at bounding box center [160, 102] width 51 height 6
type input "hire"
click at [278, 101] on input "text" at bounding box center [296, 102] width 51 height 6
type input "coaching"
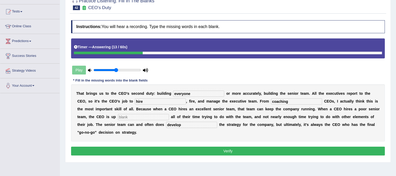
click at [159, 117] on input "text" at bounding box center [143, 117] width 51 height 6
type input "spending"
click at [222, 153] on button "Verify" at bounding box center [228, 151] width 314 height 9
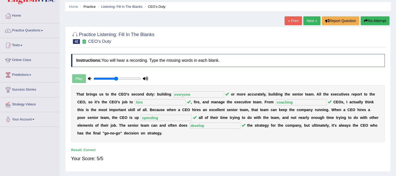
scroll to position [0, 0]
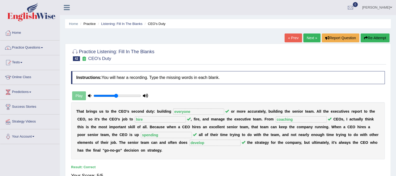
click at [315, 34] on link "Next »" at bounding box center [311, 38] width 17 height 9
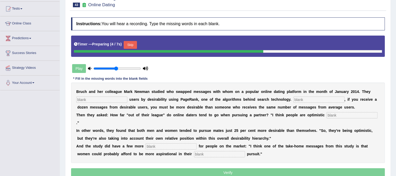
scroll to position [58, 0]
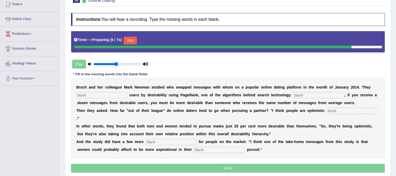
click at [134, 42] on button "Skip" at bounding box center [130, 41] width 13 height 8
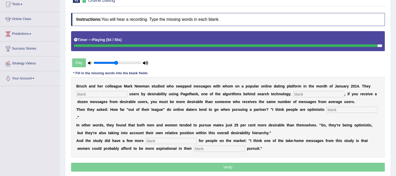
click at [206, 148] on input "text" at bounding box center [219, 149] width 51 height 6
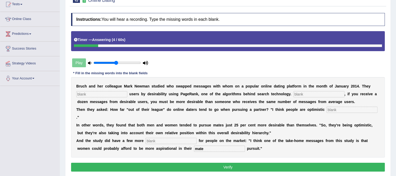
type input "mate"
click at [104, 97] on input "text" at bounding box center [101, 94] width 51 height 6
type input "categorise"
click at [300, 93] on input "text" at bounding box center [318, 94] width 51 height 6
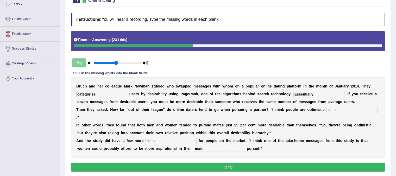
type input "Essentially"
click at [334, 110] on input "text" at bounding box center [351, 110] width 51 height 6
type input "realist"
click at [168, 139] on input "text" at bounding box center [170, 141] width 51 height 6
type input "lessons"
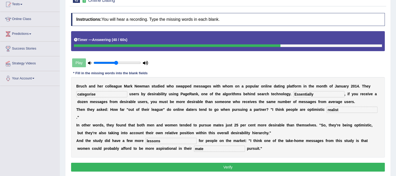
click at [209, 150] on input "mate" at bounding box center [219, 149] width 51 height 6
type input "male"
click at [223, 166] on button "Verify" at bounding box center [228, 167] width 314 height 9
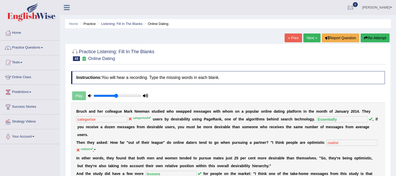
scroll to position [2, 0]
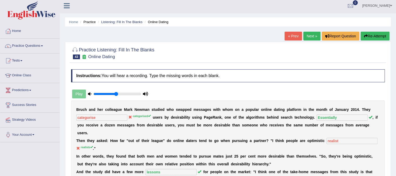
click at [308, 39] on link "Next »" at bounding box center [311, 36] width 17 height 9
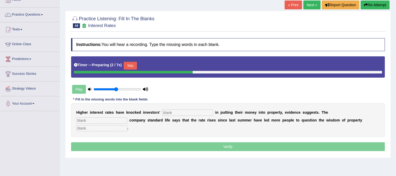
scroll to position [34, 0]
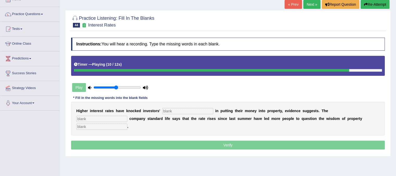
click at [371, 10] on div "Practice Listening: Fill In The Blanks 44 Interest Rates Instructions: You will…" at bounding box center [228, 83] width 326 height 146
click at [368, 5] on button "Re-Attempt" at bounding box center [374, 4] width 29 height 9
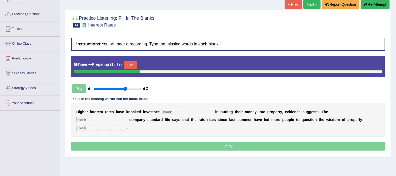
type input "0.7"
click at [126, 89] on input "range" at bounding box center [116, 89] width 47 height 4
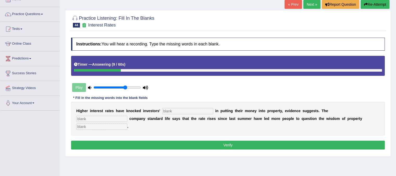
click at [192, 109] on input "text" at bounding box center [187, 111] width 51 height 6
type input "confidence"
click at [118, 120] on input "text" at bounding box center [101, 119] width 51 height 6
type input "insurance"
click at [107, 128] on input "text" at bounding box center [101, 127] width 51 height 6
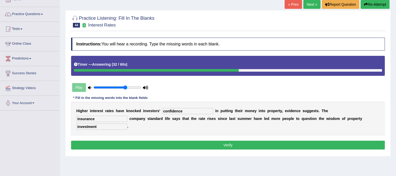
type input "investment"
click at [169, 146] on button "Verify" at bounding box center [228, 145] width 314 height 9
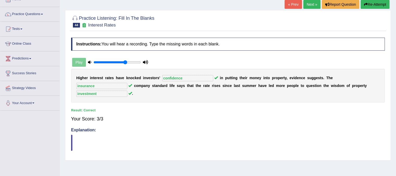
click at [308, 11] on div "Practice Listening: Fill In The Blanks 44 Interest Rates Instructions: You will…" at bounding box center [228, 85] width 326 height 150
click at [312, 7] on link "Next »" at bounding box center [311, 4] width 17 height 9
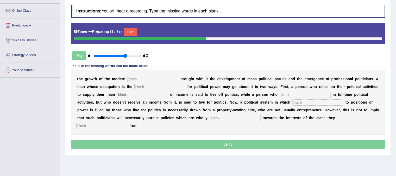
scroll to position [67, 0]
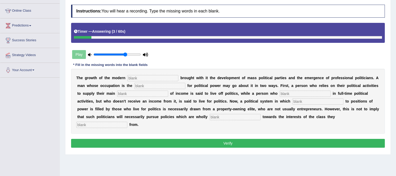
click at [114, 124] on input "text" at bounding box center [101, 125] width 51 height 6
type input "originate"
click at [144, 76] on input "text" at bounding box center [152, 78] width 51 height 6
type input "state"
click at [142, 84] on input "text" at bounding box center [159, 86] width 51 height 6
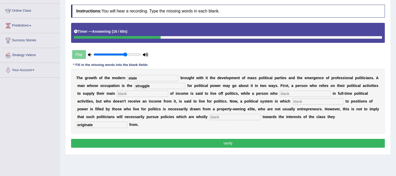
type input "struggle"
click at [139, 95] on input "text" at bounding box center [142, 94] width 51 height 6
type input "source"
click at [293, 92] on input "text" at bounding box center [304, 94] width 51 height 6
type input "engages"
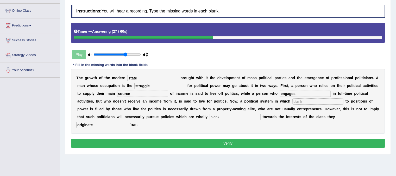
click at [304, 101] on input "text" at bounding box center [317, 102] width 51 height 6
type input "recruitment"
click at [245, 118] on input "text" at bounding box center [234, 117] width 51 height 6
type input "biased"
click at [233, 141] on button "Verify" at bounding box center [228, 143] width 314 height 9
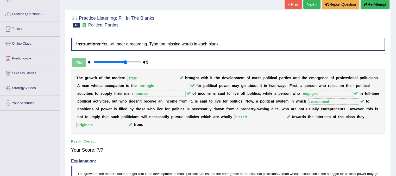
scroll to position [0, 0]
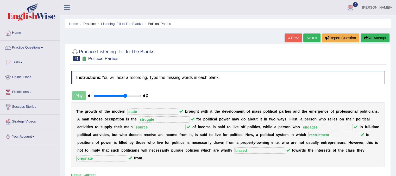
click at [307, 38] on link "Next »" at bounding box center [311, 38] width 17 height 9
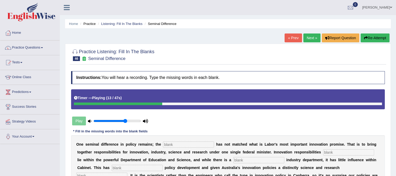
click at [370, 36] on button "Re-Attempt" at bounding box center [374, 38] width 29 height 9
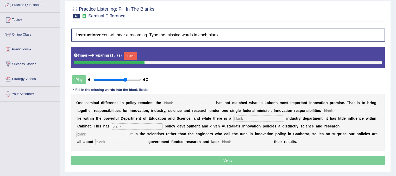
scroll to position [47, 0]
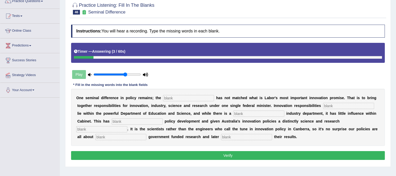
click at [245, 135] on input "text" at bounding box center [246, 137] width 51 height 6
type input "commercialising"
click at [192, 98] on input "text" at bounding box center [188, 98] width 51 height 6
type input "cohaulation"
click at [347, 106] on input "text" at bounding box center [348, 106] width 51 height 6
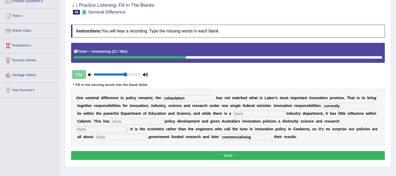
type input "currently"
click at [273, 112] on input "text" at bounding box center [258, 114] width 51 height 6
type input "separate"
click at [145, 122] on input "text" at bounding box center [137, 122] width 51 height 6
type input "hampered"
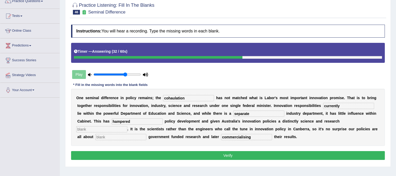
click at [93, 130] on input "text" at bounding box center [101, 129] width 51 height 6
type input "bias"
click at [109, 134] on input "text" at bounding box center [120, 137] width 51 height 6
type input "boosting"
click at [121, 121] on input "hampered" at bounding box center [137, 122] width 51 height 6
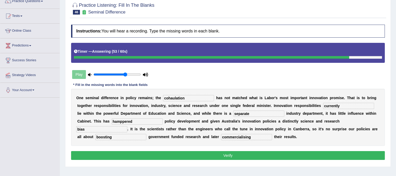
type input "hampered"
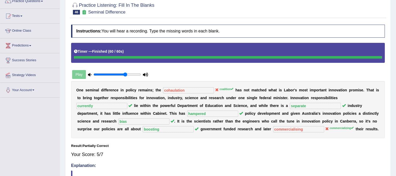
scroll to position [0, 0]
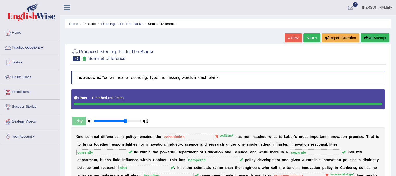
click at [312, 38] on link "Next »" at bounding box center [311, 38] width 17 height 9
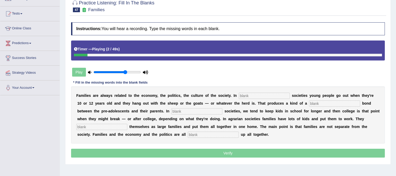
scroll to position [50, 0]
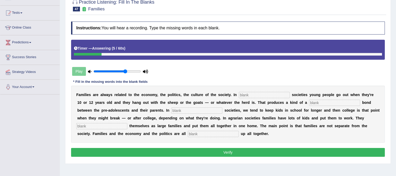
click at [278, 95] on input "text" at bounding box center [264, 95] width 51 height 6
type input "heirding"
click at [327, 101] on input "text" at bounding box center [334, 103] width 51 height 6
type input "loose"
click at [190, 111] on input "text" at bounding box center [196, 111] width 51 height 6
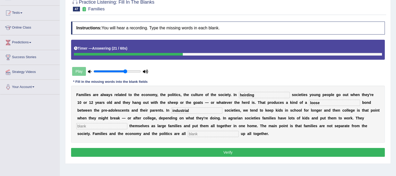
type input "industrial"
click at [116, 128] on input "text" at bounding box center [101, 126] width 51 height 6
type input "structure"
click at [194, 136] on input "text" at bounding box center [213, 134] width 51 height 6
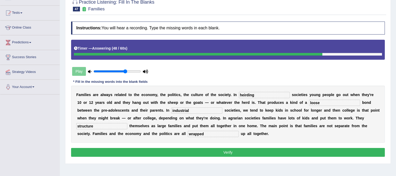
type input "wrapped"
click at [167, 152] on button "Verify" at bounding box center [228, 152] width 314 height 9
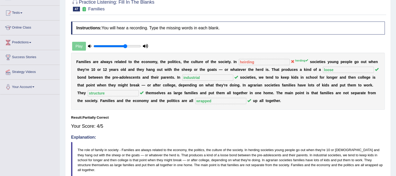
drag, startPoint x: 385, startPoint y: 109, endPoint x: 385, endPoint y: 81, distance: 27.8
click at [385, 81] on div "Instructions: You will hear a recording. Type the missing words in each blank. …" at bounding box center [228, 102] width 316 height 166
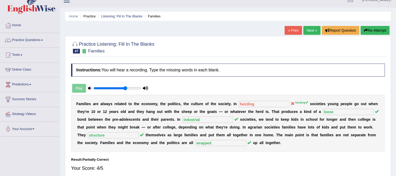
scroll to position [0, 0]
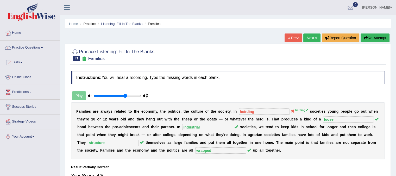
click at [310, 36] on link "Next »" at bounding box center [311, 38] width 17 height 9
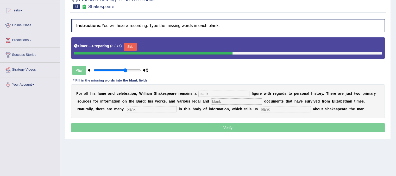
scroll to position [55, 0]
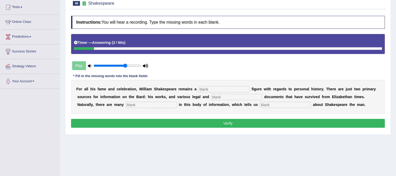
click at [227, 90] on input "text" at bounding box center [223, 89] width 51 height 6
type input "mysterious"
click at [269, 107] on div "F o r a l l h i s f a m e a n d c e l e b r a t i o n , W i l l i a m S h a k e…" at bounding box center [228, 97] width 314 height 34
click at [129, 102] on input "text" at bounding box center [151, 105] width 51 height 6
type input "p"
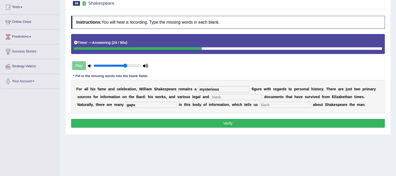
type input "gaps"
click at [272, 106] on input "text" at bounding box center [285, 105] width 51 height 6
type input "little"
click at [225, 96] on input "text" at bounding box center [236, 97] width 51 height 6
click at [221, 123] on button "Verify" at bounding box center [228, 123] width 314 height 9
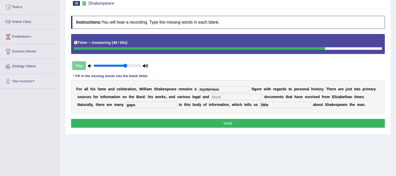
click at [235, 97] on input "text" at bounding box center [236, 97] width 51 height 6
type input "blank"
click at [234, 122] on button "Verify" at bounding box center [228, 123] width 314 height 9
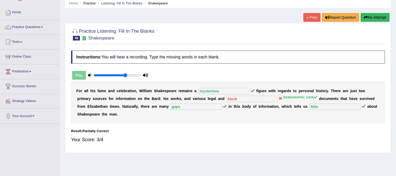
scroll to position [3, 0]
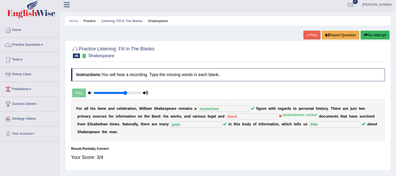
click at [38, 44] on link "Practice Questions" at bounding box center [29, 44] width 59 height 13
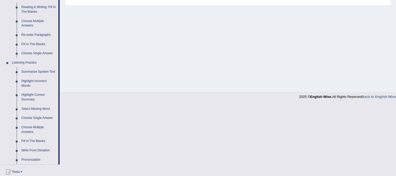
scroll to position [167, 0]
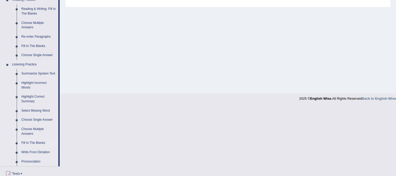
click at [43, 145] on link "Fill In The Blanks" at bounding box center [38, 143] width 39 height 9
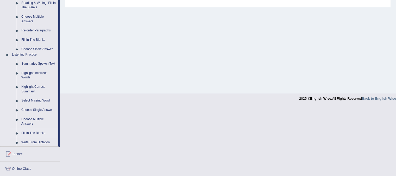
scroll to position [97, 0]
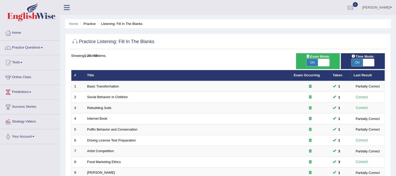
click at [395, 80] on div "Home Practice Listening: Fill In The Blanks Practice Listening: Fill In The Bla…" at bounding box center [228, 166] width 336 height 332
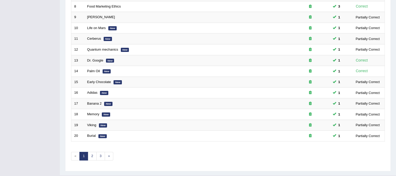
scroll to position [167, 0]
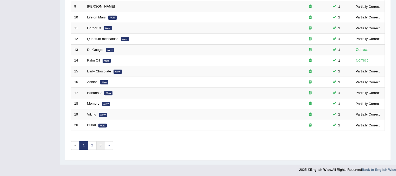
click at [98, 146] on link "3" at bounding box center [100, 146] width 9 height 9
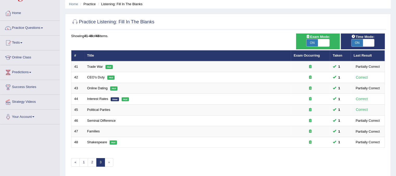
scroll to position [20, 0]
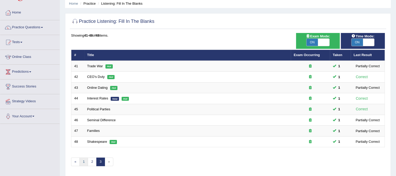
click at [82, 163] on link "1" at bounding box center [83, 162] width 9 height 9
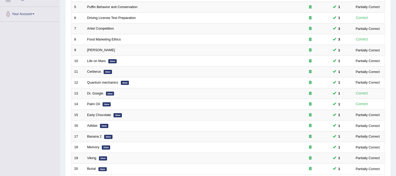
scroll to position [111, 0]
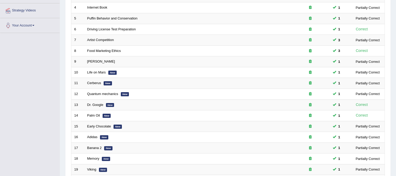
drag, startPoint x: 395, startPoint y: 138, endPoint x: 395, endPoint y: 162, distance: 23.7
click at [395, 162] on div "Home Practice Listening: Fill In The Blanks Practice Listening: Fill In The Bla…" at bounding box center [228, 55] width 336 height 332
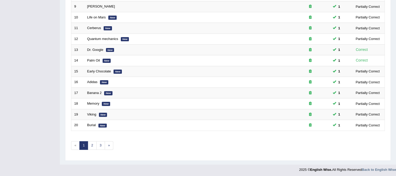
scroll to position [167, 0]
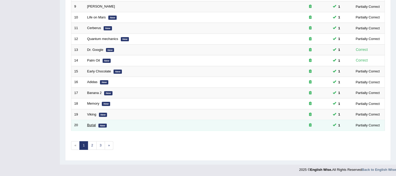
click at [94, 124] on link "Burial" at bounding box center [91, 125] width 9 height 4
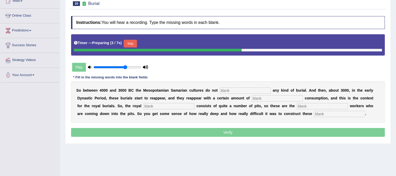
scroll to position [61, 0]
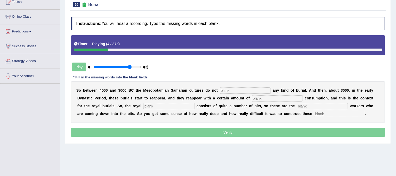
type input "0.8"
click at [130, 65] on input "range" at bounding box center [116, 67] width 47 height 4
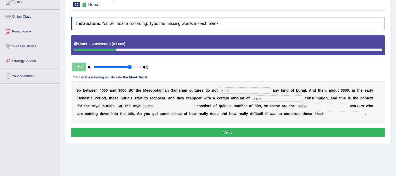
click at [231, 88] on input "text" at bounding box center [245, 91] width 51 height 6
type input "practise"
click at [262, 97] on input "text" at bounding box center [277, 98] width 51 height 6
type input "comsmpicious"
click at [179, 106] on input "text" at bounding box center [168, 106] width 51 height 6
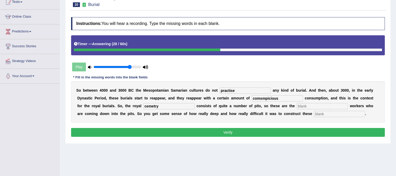
type input "cemetry"
click at [309, 102] on div "S o b e t w e e n 4 0 0 0 a n d 3 0 0 0 B C t h e M e s o p o t a m i a n S a m…" at bounding box center [228, 102] width 314 height 42
click at [309, 105] on input "text" at bounding box center [322, 106] width 51 height 6
type input "excavations"
click at [325, 116] on input "text" at bounding box center [339, 114] width 51 height 6
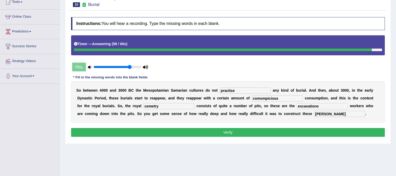
type input "chambers"
click at [280, 98] on input "comsmpicious" at bounding box center [277, 98] width 51 height 6
type input "co"
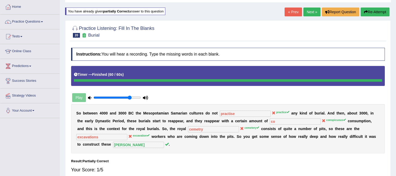
scroll to position [25, 0]
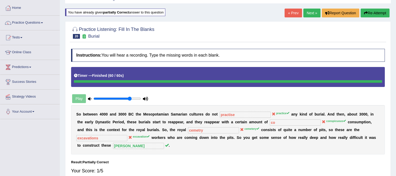
click at [307, 9] on link "Next »" at bounding box center [311, 13] width 17 height 9
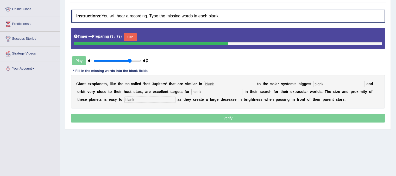
scroll to position [84, 0]
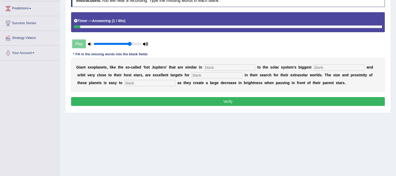
click at [234, 68] on input "text" at bounding box center [229, 68] width 51 height 6
type input "characteristics"
click at [327, 66] on input "text" at bounding box center [338, 68] width 51 height 6
type input "planet"
click at [240, 75] on input "text" at bounding box center [216, 75] width 51 height 6
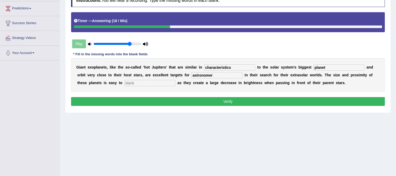
type input "astronomer"
click at [152, 80] on input "text" at bounding box center [149, 83] width 51 height 6
type input "detect"
click at [204, 103] on button "Verify" at bounding box center [228, 101] width 314 height 9
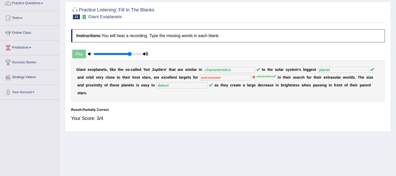
scroll to position [18, 0]
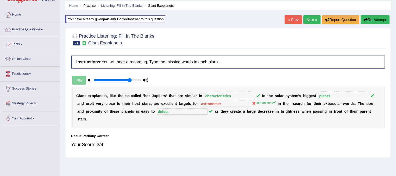
click at [308, 16] on link "Next »" at bounding box center [311, 19] width 17 height 9
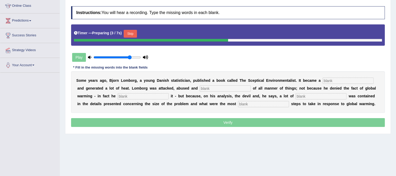
scroll to position [72, 0]
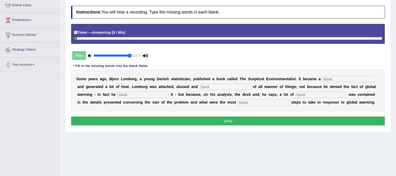
click at [269, 100] on input "text" at bounding box center [263, 103] width 51 height 6
type input "responsible"
click at [351, 78] on input "text" at bounding box center [347, 79] width 51 height 6
type input "best"
click at [232, 85] on input "text" at bounding box center [225, 87] width 51 height 6
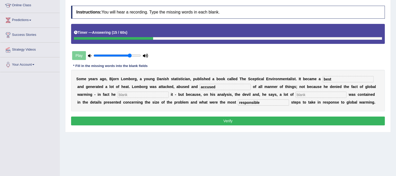
type input "accused"
click at [160, 95] on input "text" at bounding box center [143, 95] width 51 height 6
type input "affirmed"
click at [301, 94] on input "text" at bounding box center [320, 95] width 51 height 6
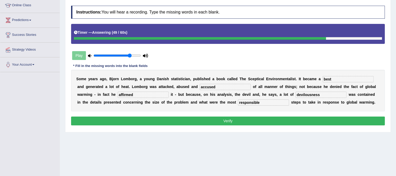
type input "devilousness"
click at [244, 121] on button "Verify" at bounding box center [228, 121] width 314 height 9
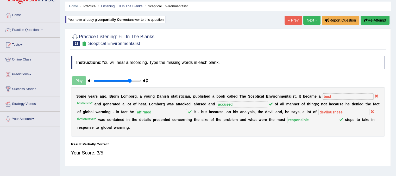
scroll to position [18, 0]
click at [372, 21] on button "Re-Attempt" at bounding box center [374, 20] width 29 height 9
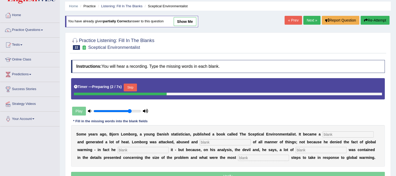
click at [131, 81] on div "Timer — Preparing ( 2 / 7s ) Skip" at bounding box center [228, 88] width 314 height 21
click at [133, 88] on button "Skip" at bounding box center [130, 88] width 13 height 8
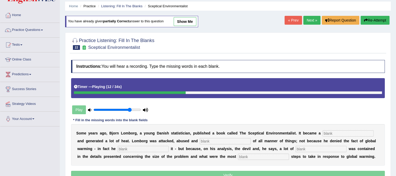
click at [316, 22] on link "Next »" at bounding box center [311, 20] width 17 height 9
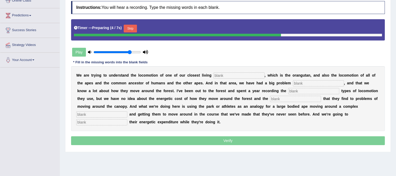
scroll to position [80, 0]
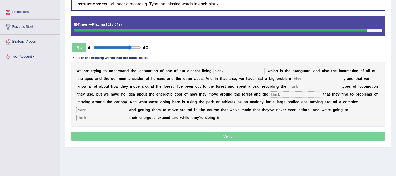
click at [112, 117] on input "text" at bounding box center [101, 118] width 51 height 6
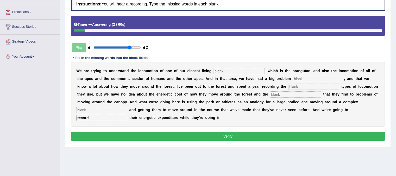
type input "record"
click at [225, 68] on input "text" at bounding box center [238, 71] width 51 height 6
type input "relatives"
click at [306, 77] on input "text" at bounding box center [318, 79] width 51 height 6
type input "traditionally"
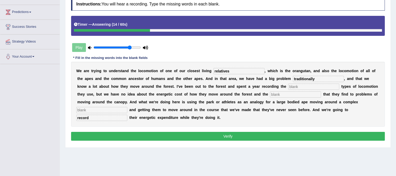
click at [306, 87] on input "text" at bounding box center [313, 87] width 51 height 6
type input "different"
click at [292, 94] on input "text" at bounding box center [295, 95] width 51 height 6
type input "solutions"
click at [116, 109] on input "text" at bounding box center [101, 110] width 51 height 6
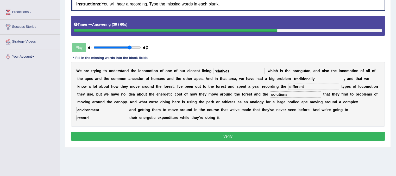
type input "environment"
click at [213, 140] on button "Verify" at bounding box center [228, 136] width 314 height 9
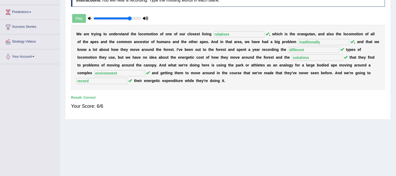
scroll to position [0, 0]
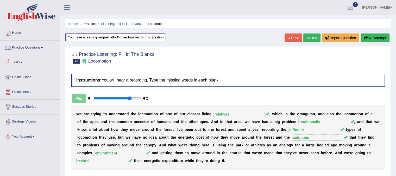
click at [33, 49] on link "Practice Questions" at bounding box center [29, 47] width 59 height 13
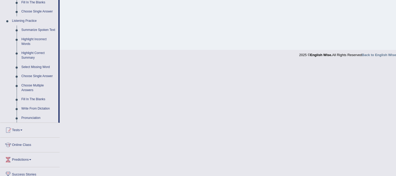
scroll to position [226, 0]
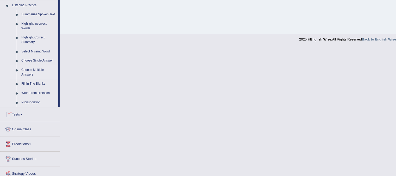
click at [36, 71] on link "Choose Multiple Answers" at bounding box center [38, 73] width 39 height 14
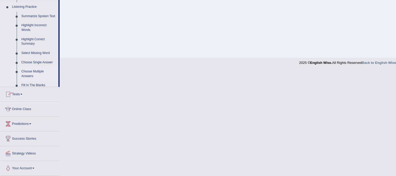
scroll to position [146, 0]
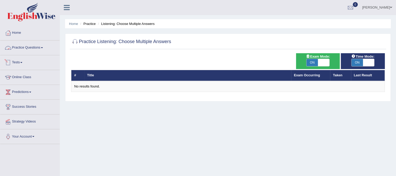
click at [37, 48] on link "Practice Questions" at bounding box center [29, 47] width 59 height 13
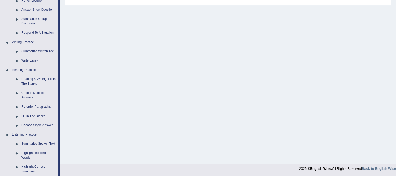
scroll to position [101, 0]
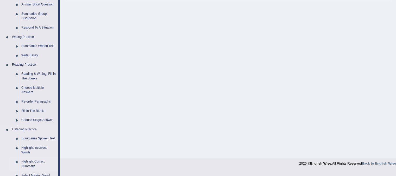
click at [38, 165] on link "Highlight Correct Summary" at bounding box center [38, 164] width 39 height 14
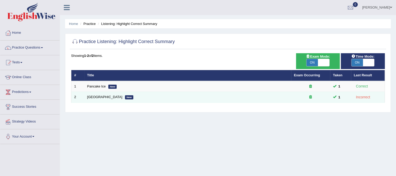
click at [104, 99] on td "[GEOGRAPHIC_DATA] New" at bounding box center [187, 97] width 207 height 11
click at [103, 97] on link "[GEOGRAPHIC_DATA]" at bounding box center [104, 97] width 35 height 4
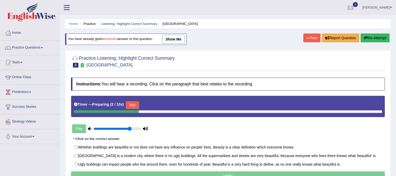
click at [136, 106] on button "Skip" at bounding box center [132, 105] width 13 height 8
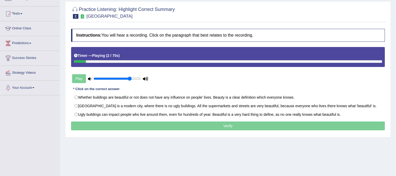
scroll to position [56, 0]
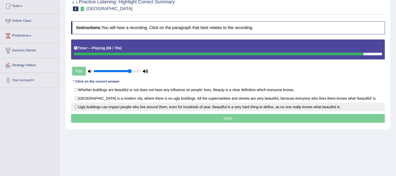
click at [75, 105] on label "Ugly buildings can impact people who live around them, even for hundreds of yea…" at bounding box center [228, 107] width 314 height 9
radio input "true"
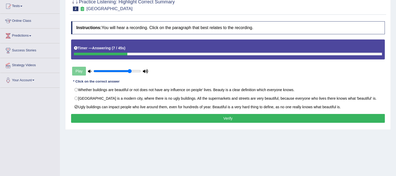
click at [181, 117] on button "Verify" at bounding box center [228, 118] width 314 height 9
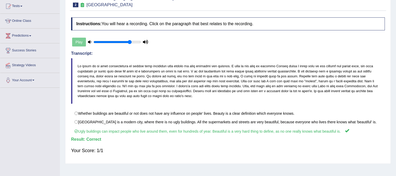
scroll to position [0, 0]
